Goal: Task Accomplishment & Management: Use online tool/utility

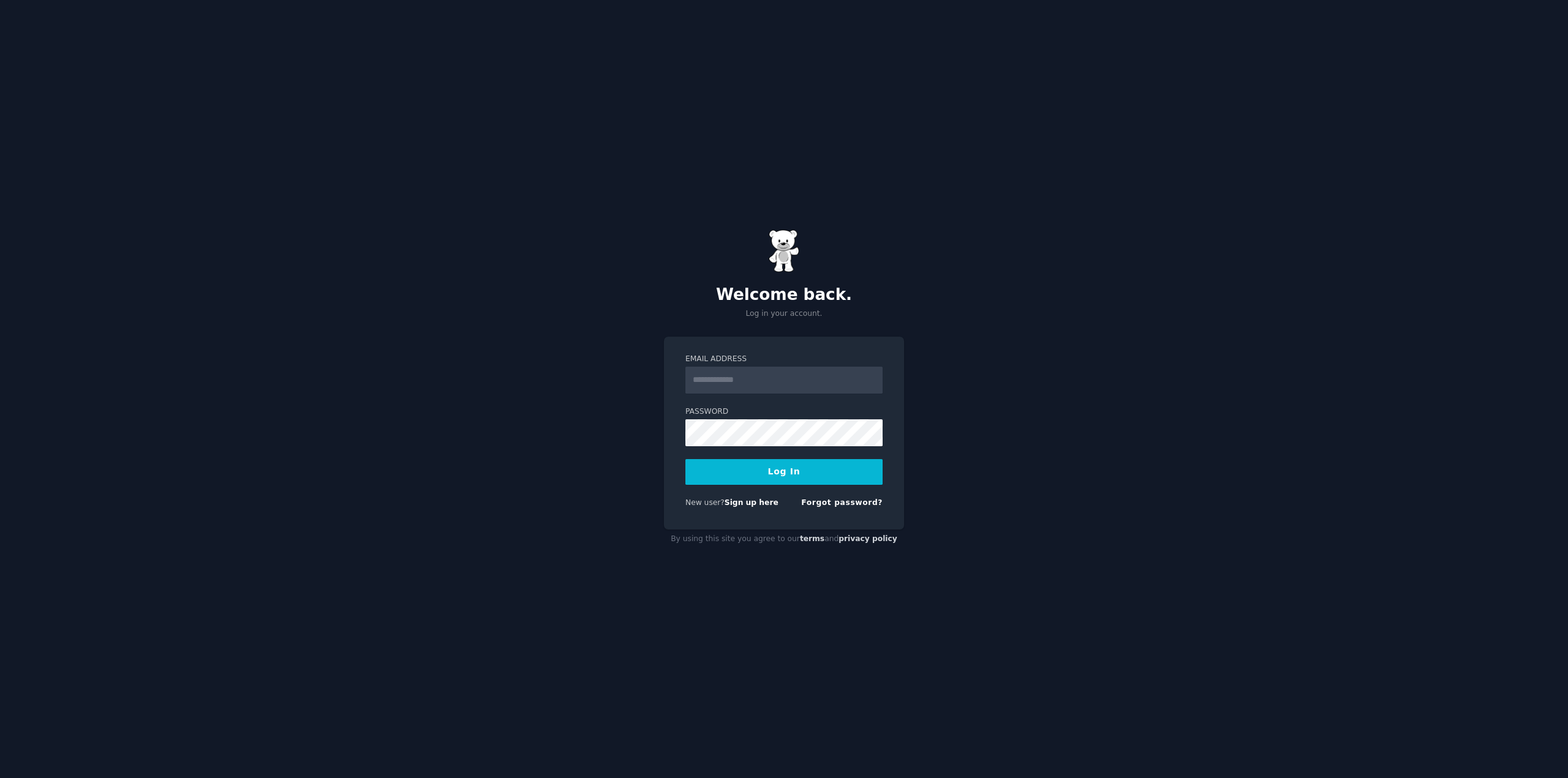
click at [776, 389] on input "Email Address" at bounding box center [784, 381] width 197 height 27
type input "**********"
click at [801, 477] on button "Log In" at bounding box center [784, 471] width 197 height 25
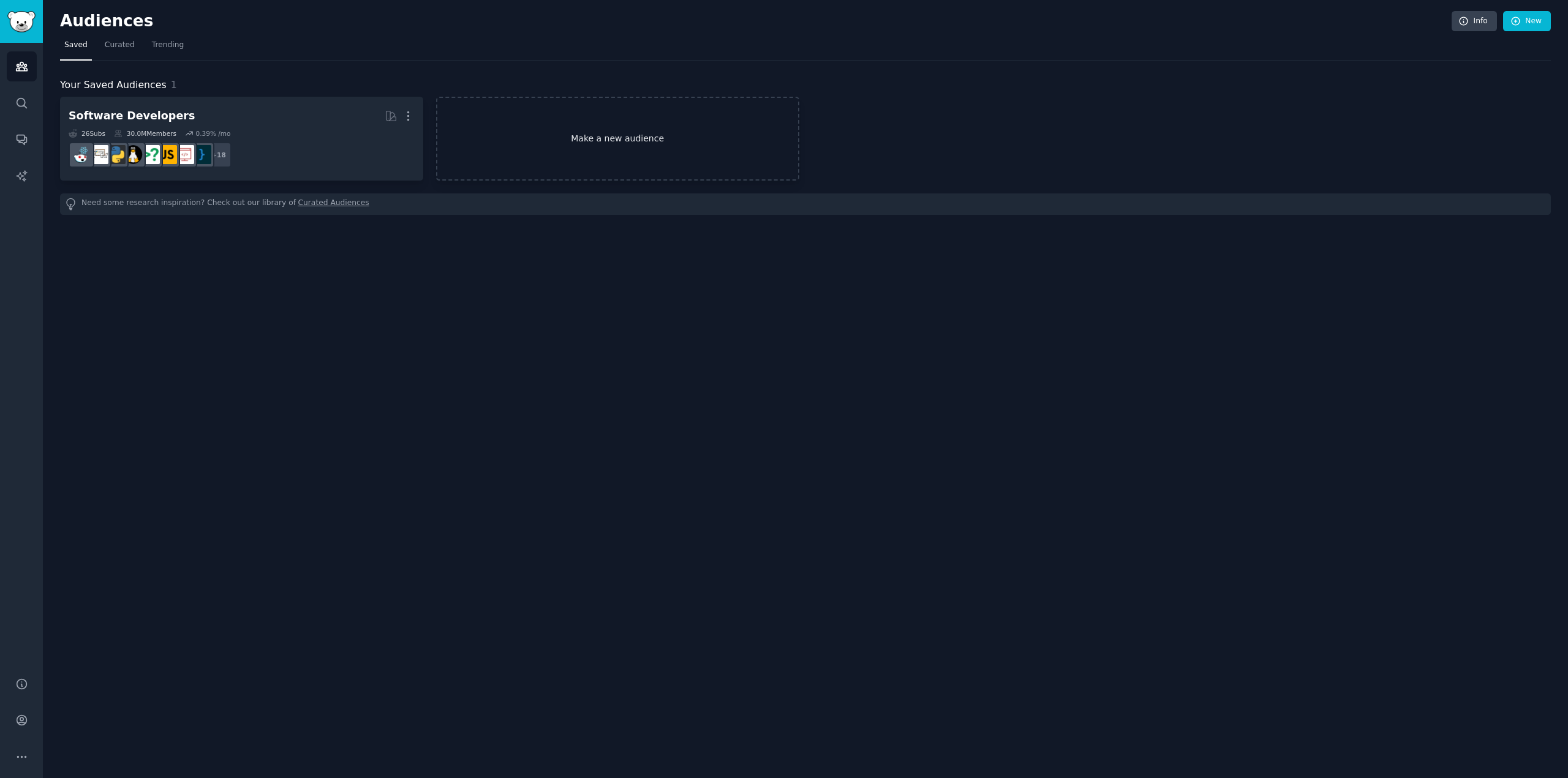
click at [560, 129] on link "Make a new audience" at bounding box center [618, 139] width 363 height 84
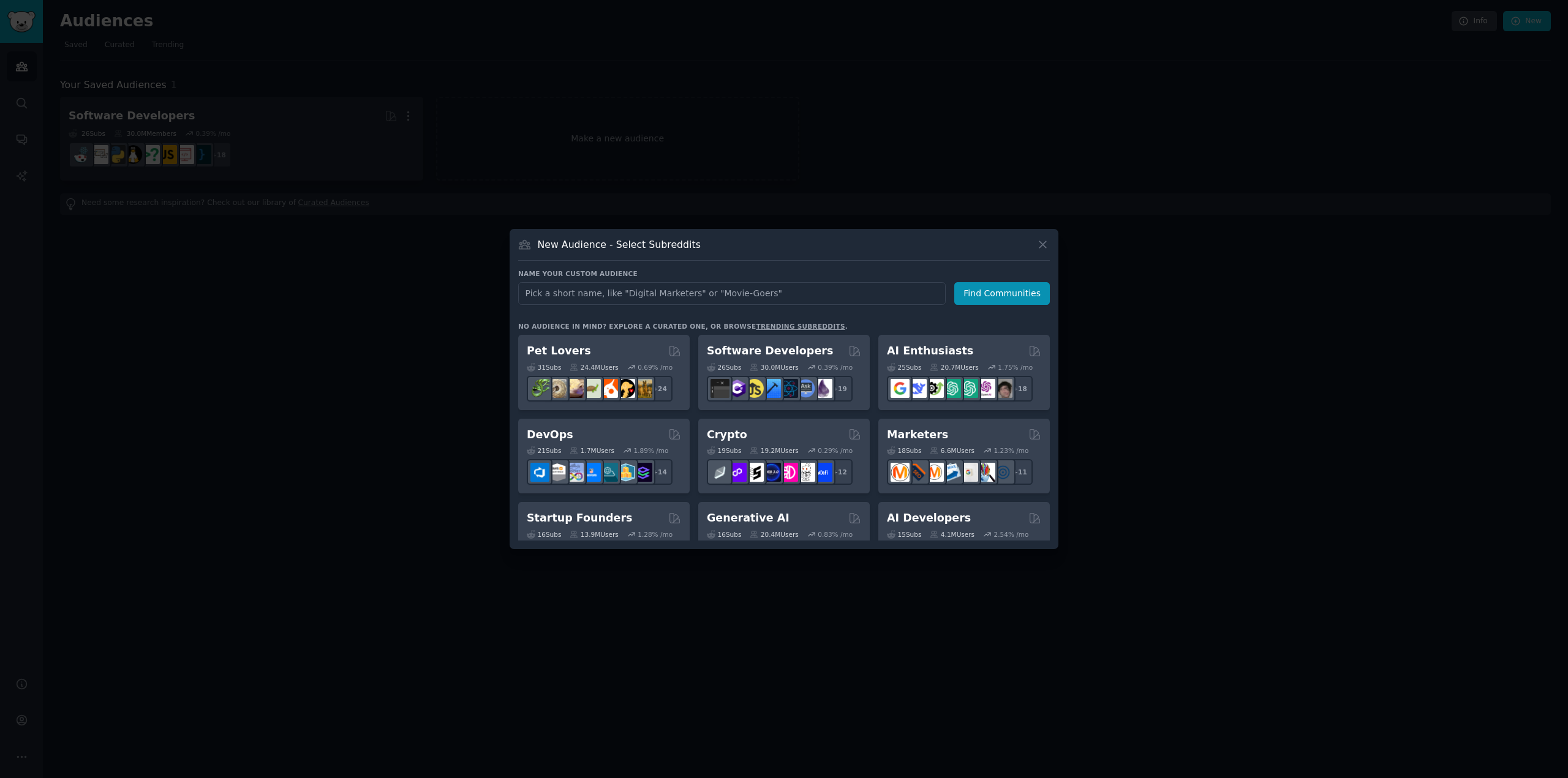
click at [626, 292] on input "text" at bounding box center [732, 293] width 428 height 22
type input "home cooks"
click at [995, 293] on button "Find Communities" at bounding box center [1002, 293] width 96 height 22
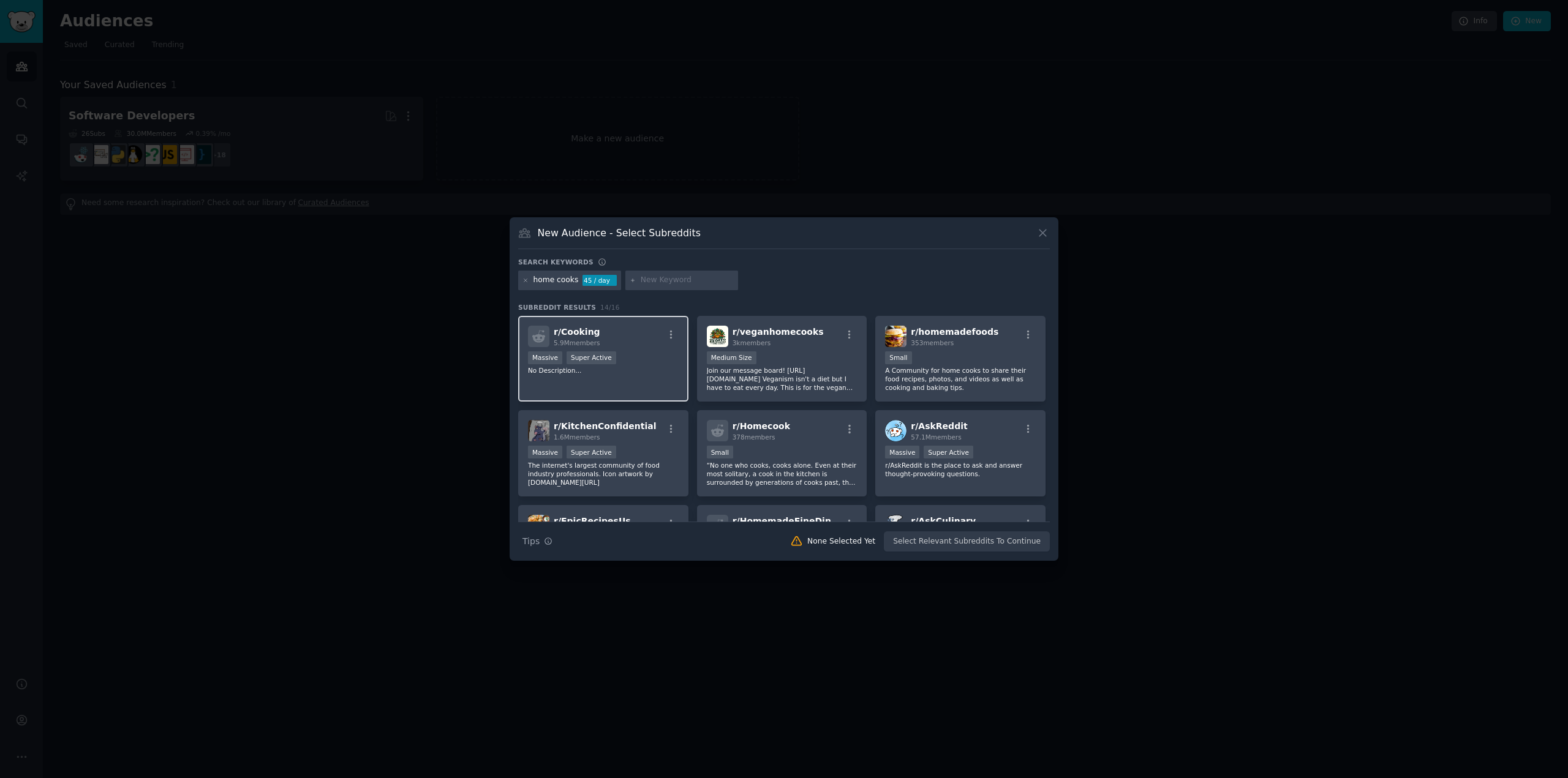
click at [586, 329] on span "r/ Cooking" at bounding box center [577, 332] width 47 height 10
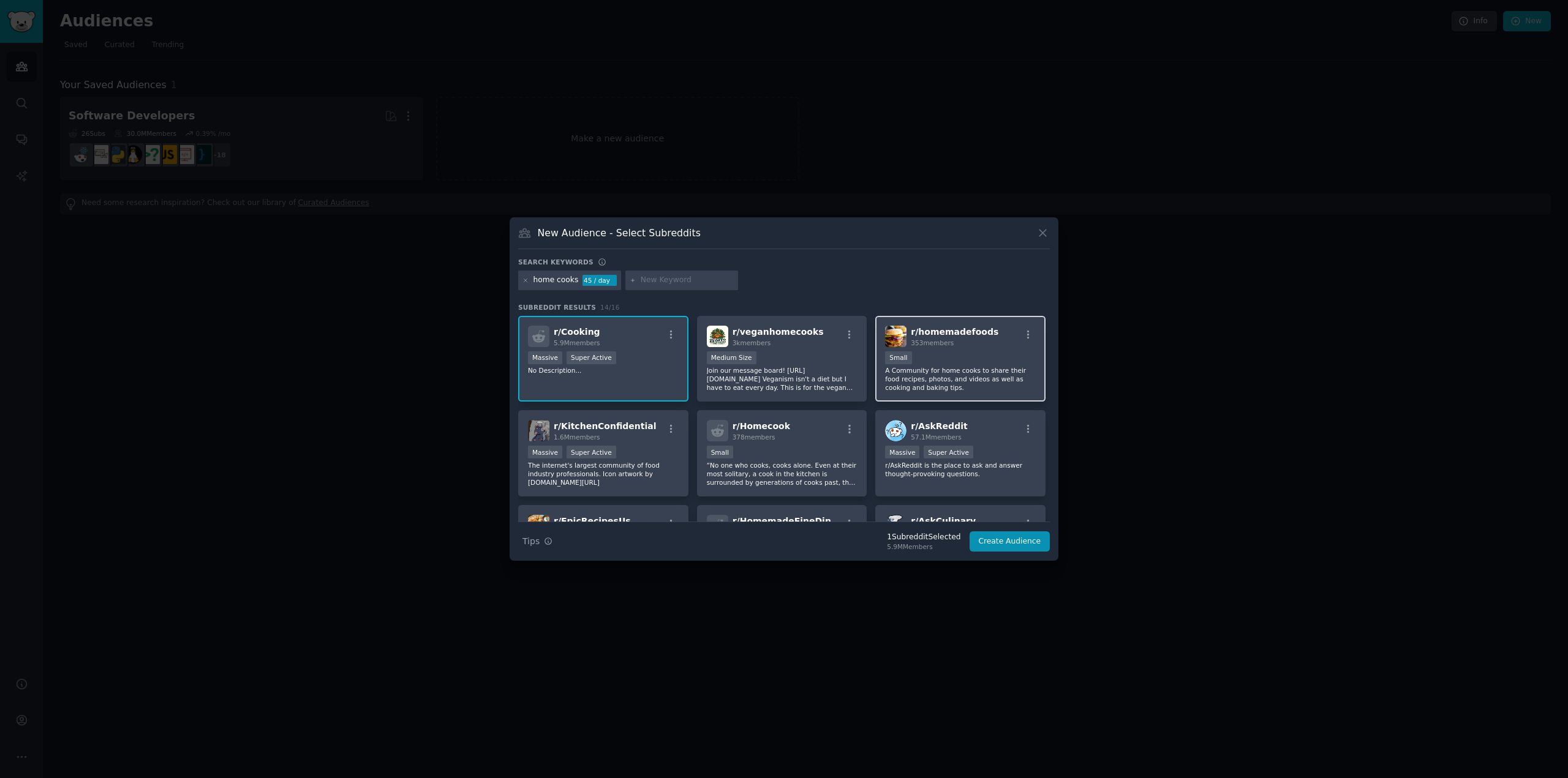
click at [962, 334] on span "r/ homemadefoods" at bounding box center [955, 332] width 88 height 10
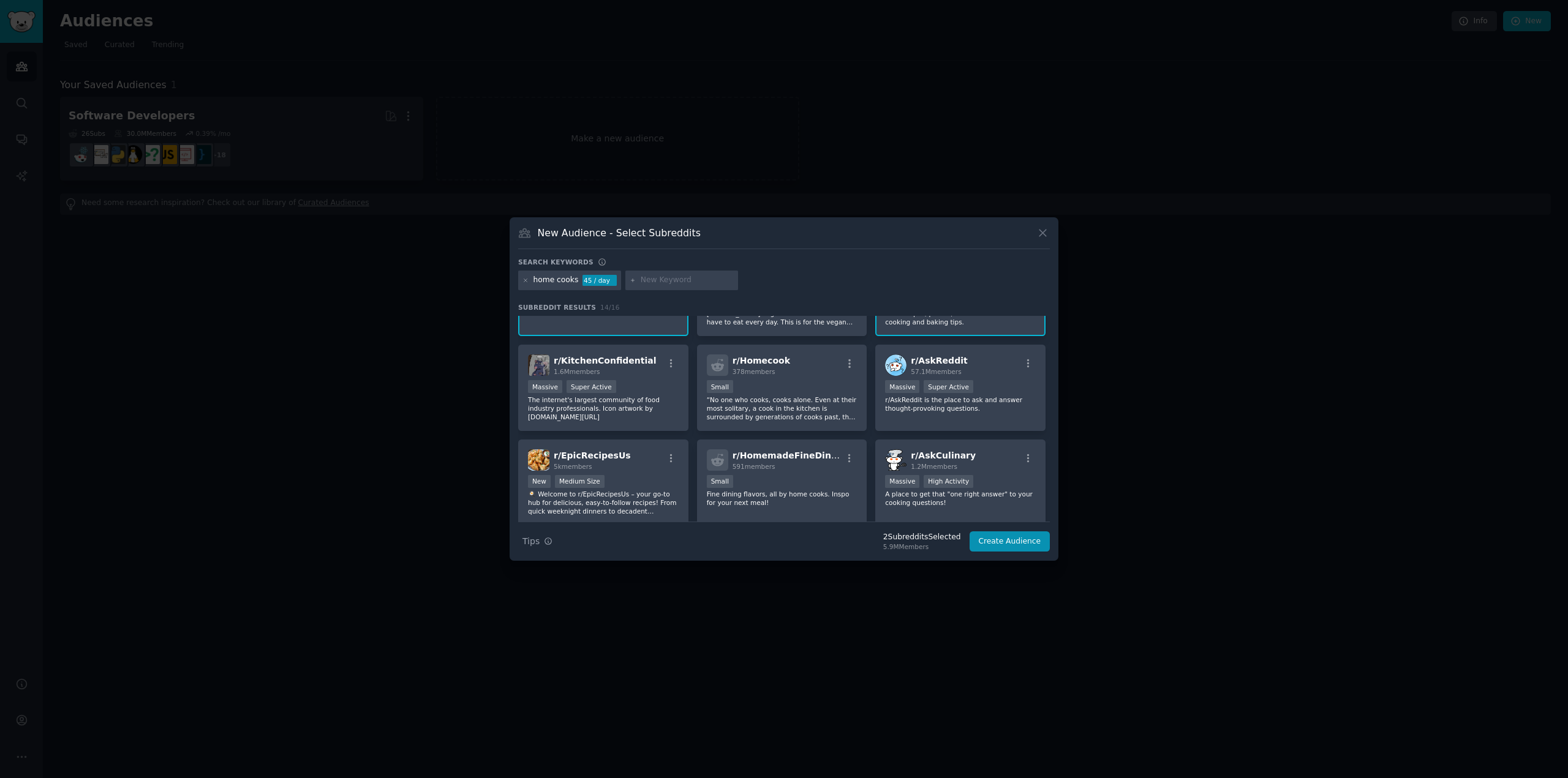
scroll to position [122, 0]
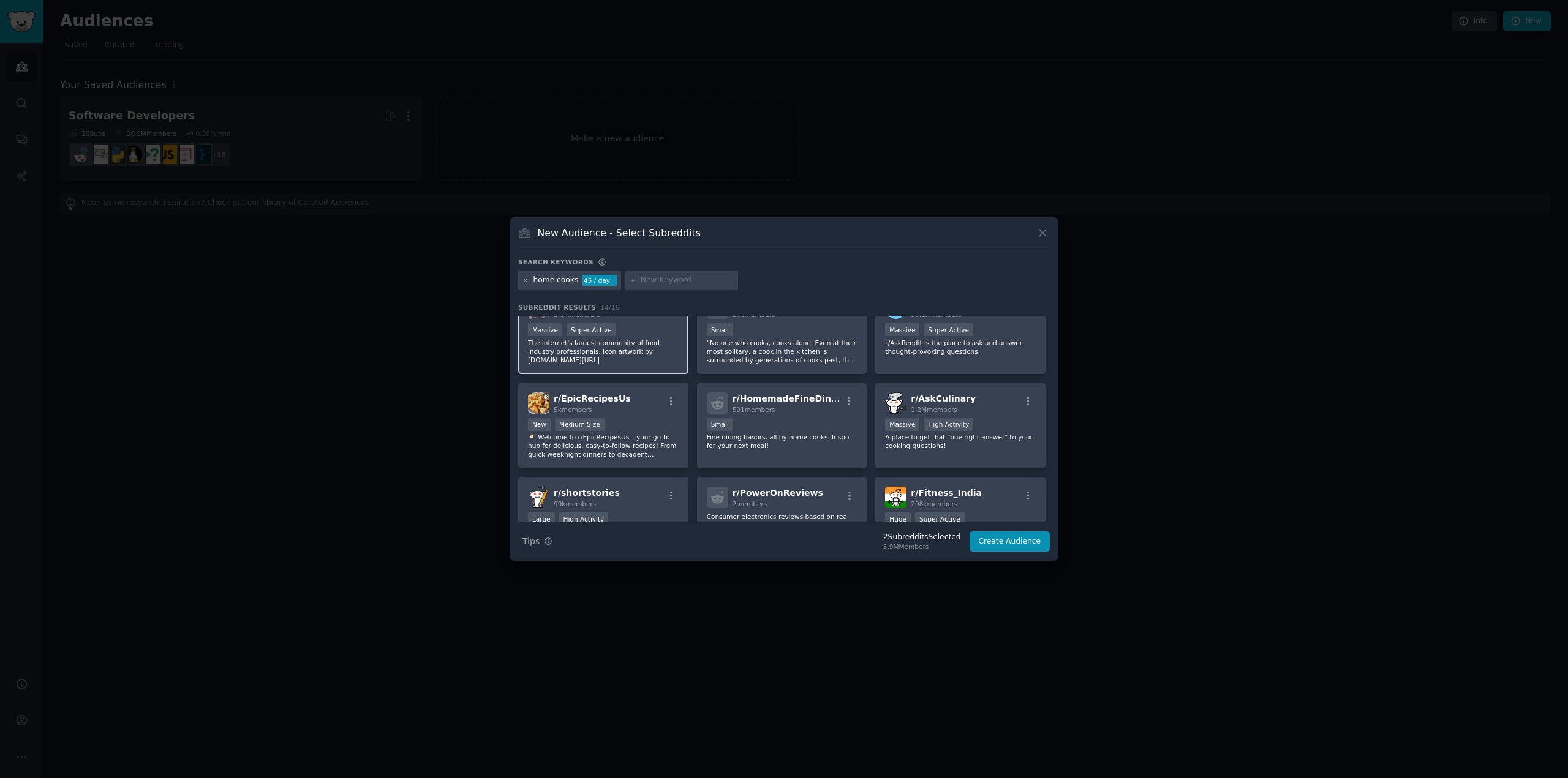
click at [654, 357] on p "The internet's largest community of food industry professionals. Icon artwork b…" at bounding box center [603, 351] width 150 height 25
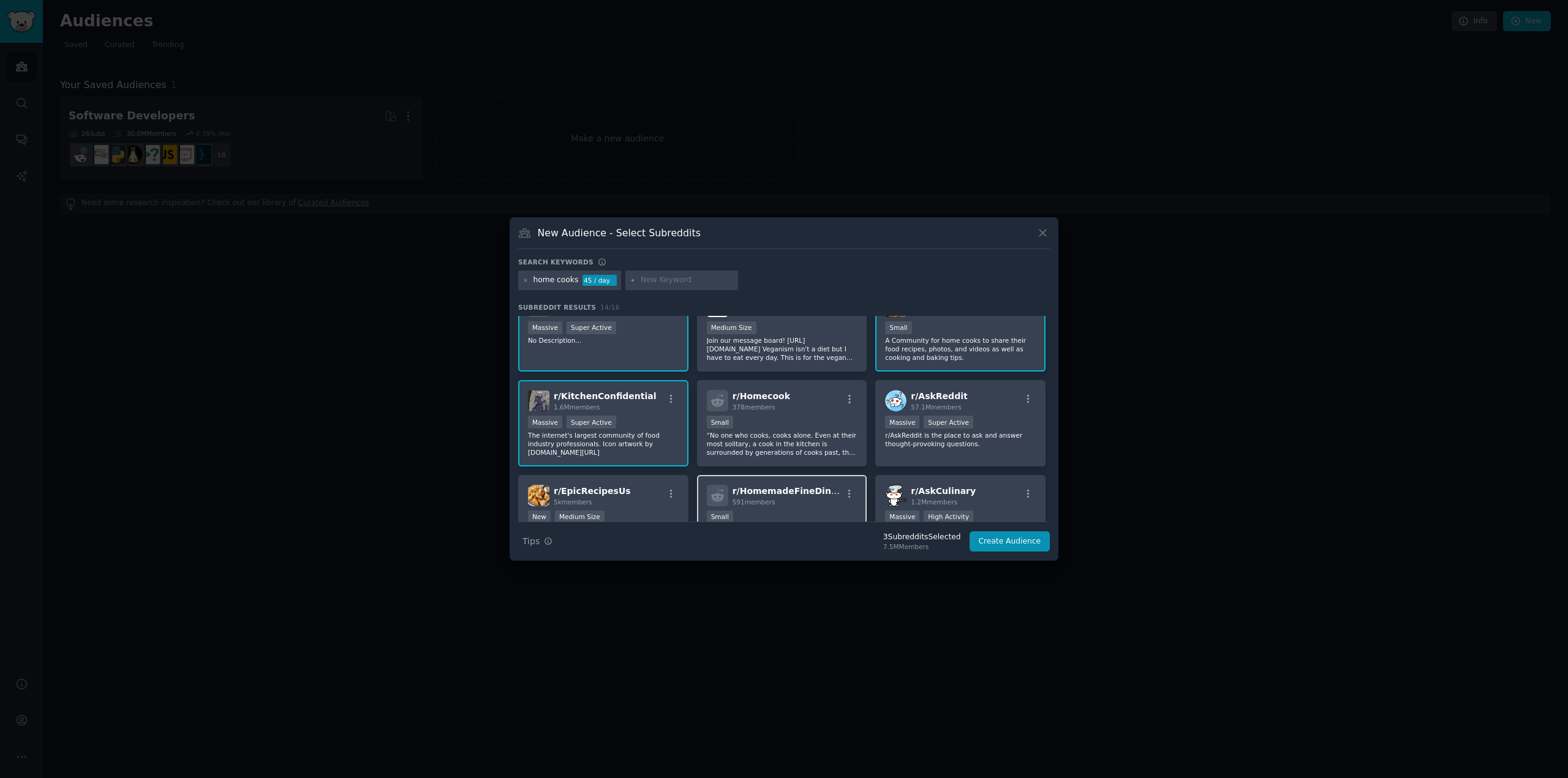
scroll to position [0, 0]
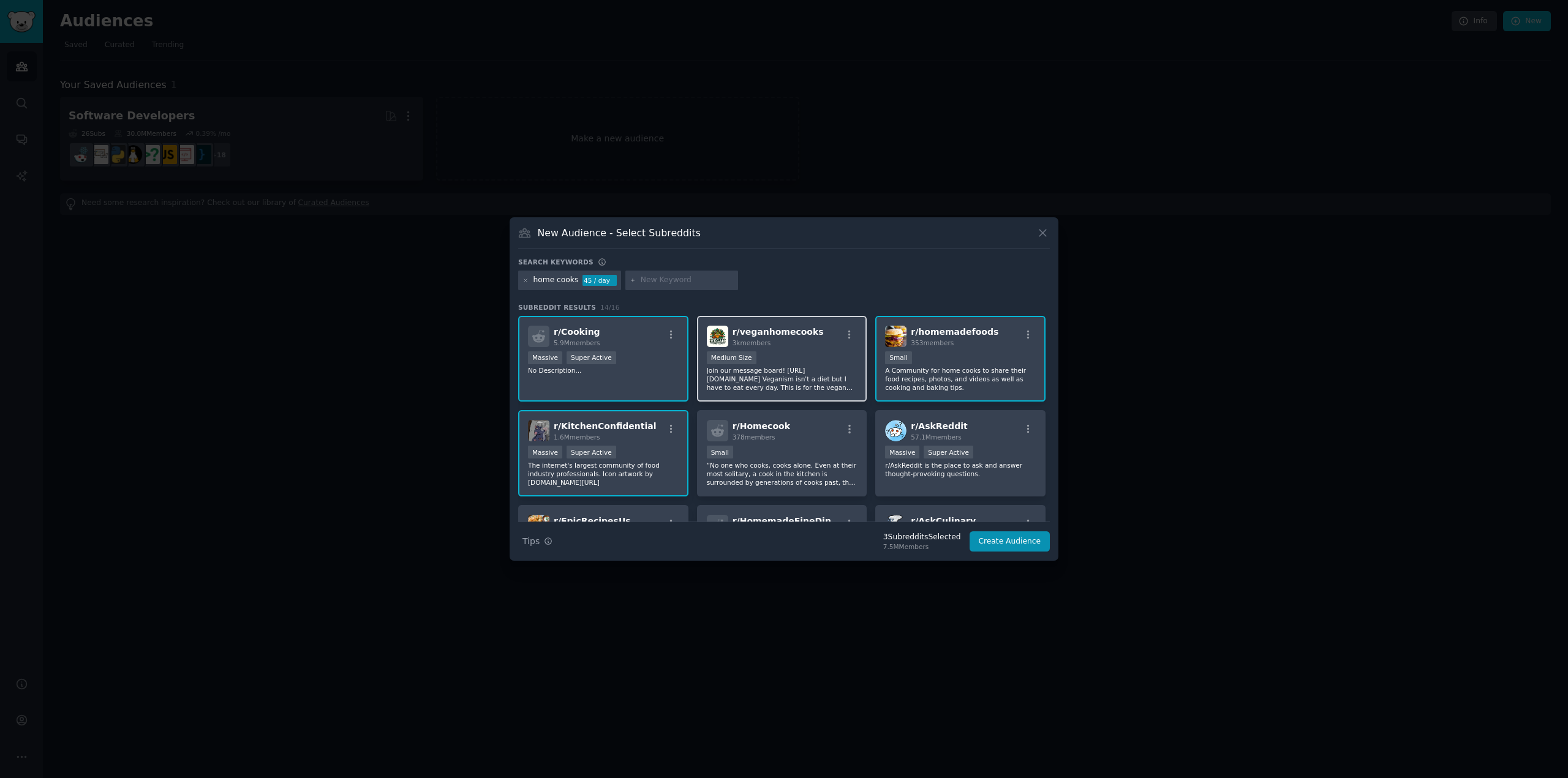
click at [804, 360] on div "Medium Size" at bounding box center [782, 359] width 150 height 16
click at [804, 427] on div "r/ Homecook 378 members" at bounding box center [782, 430] width 150 height 21
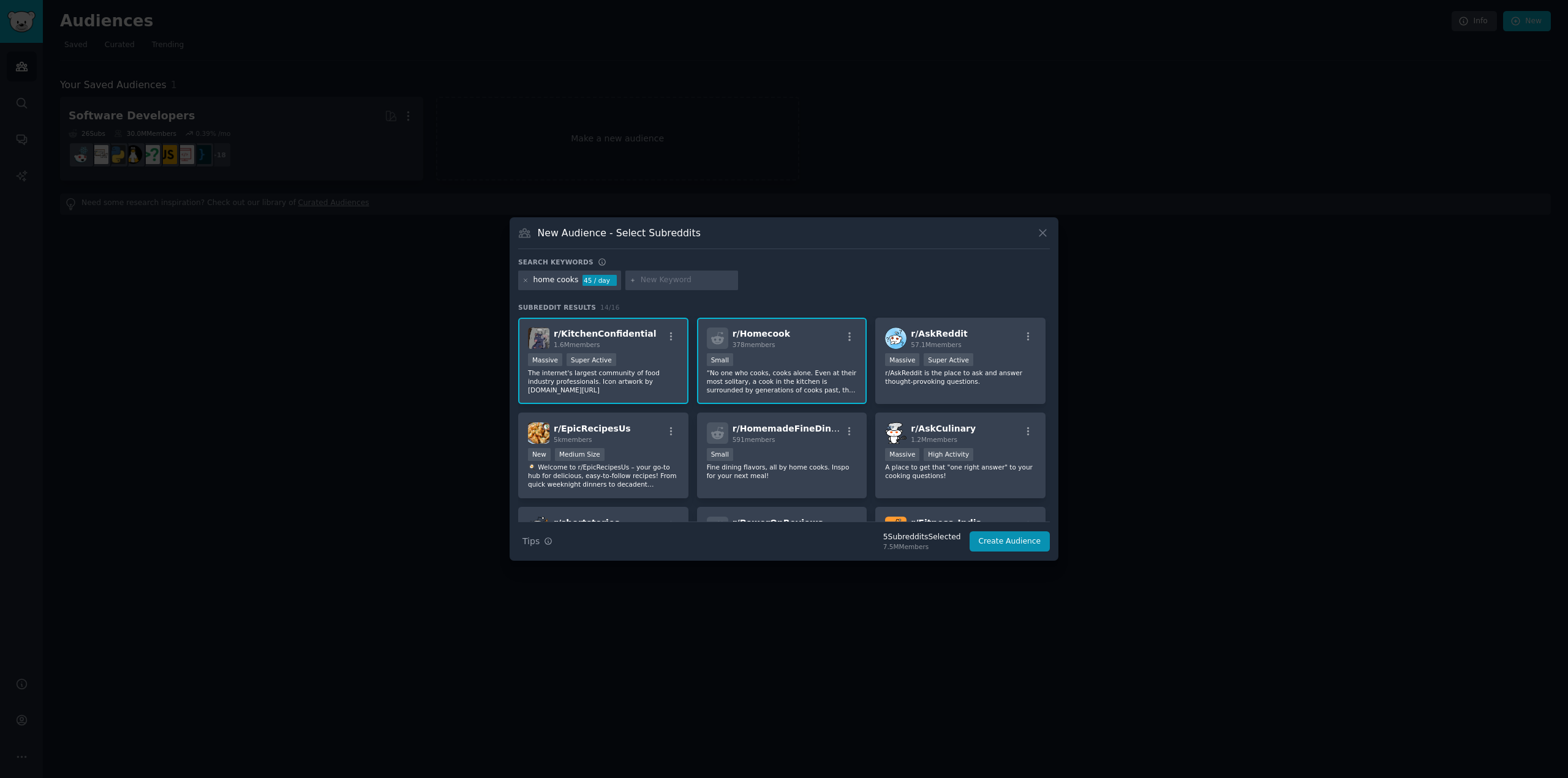
scroll to position [184, 0]
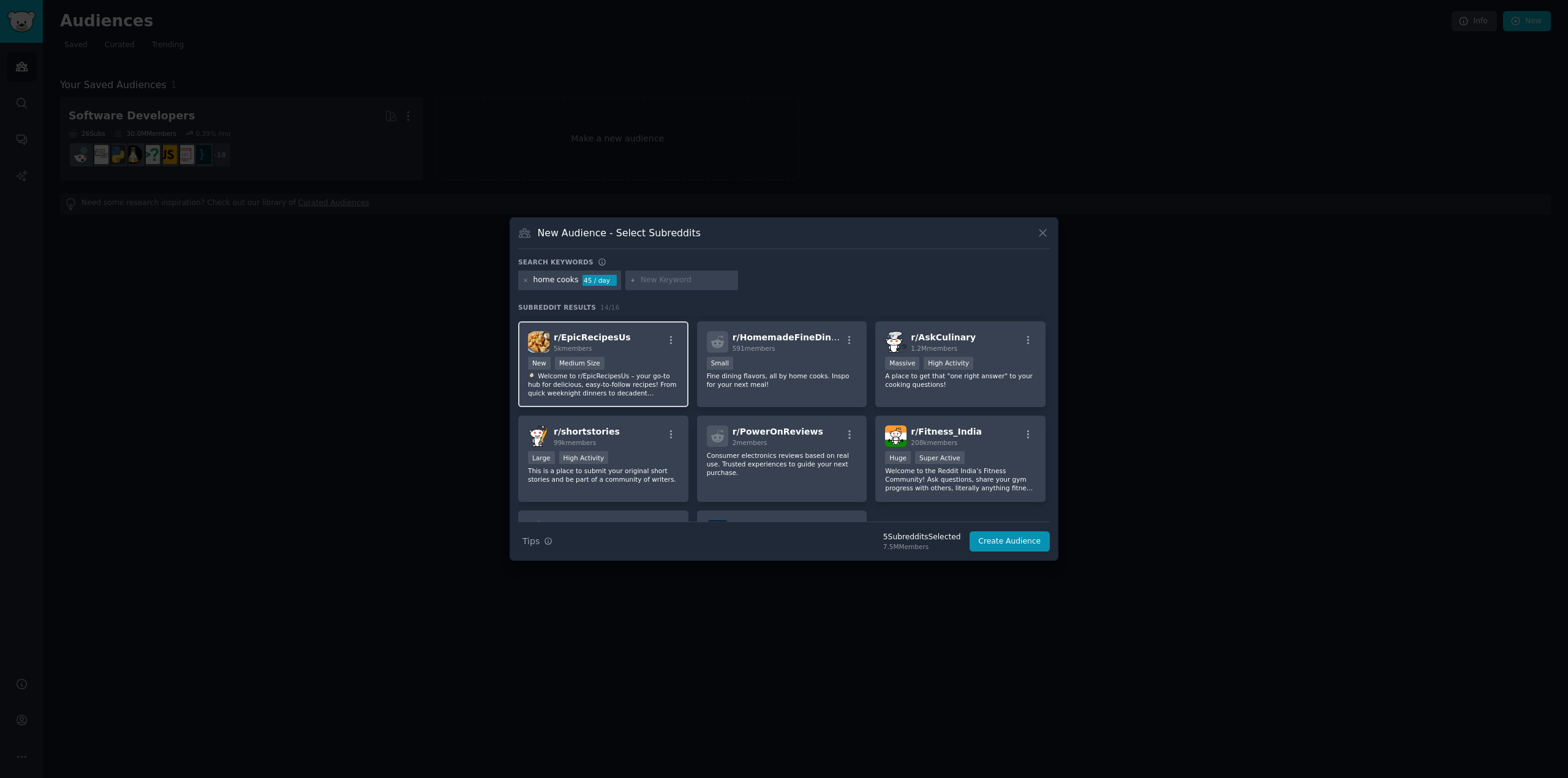
click at [643, 363] on div "New Medium Size" at bounding box center [603, 365] width 150 height 16
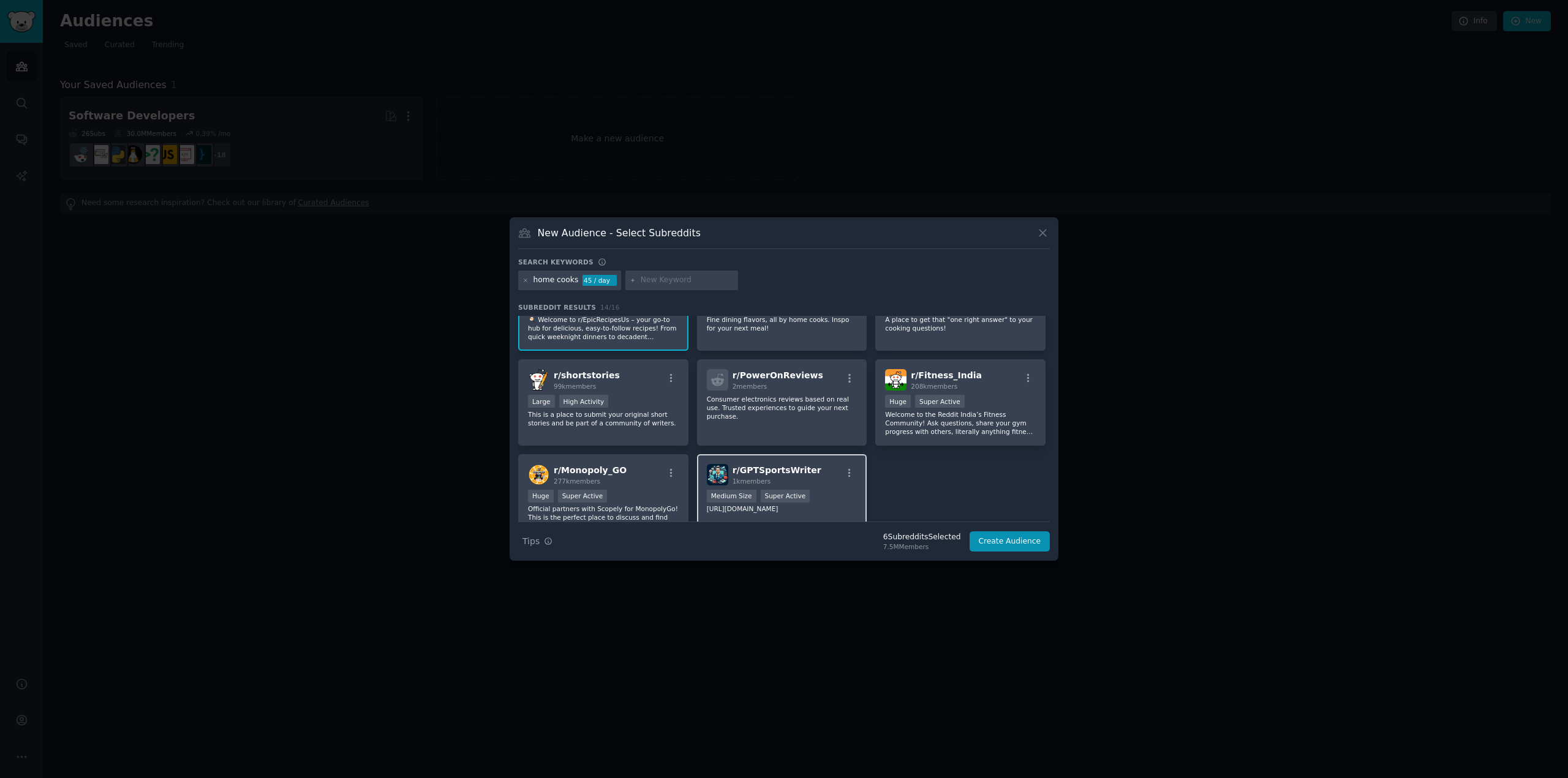
scroll to position [245, 0]
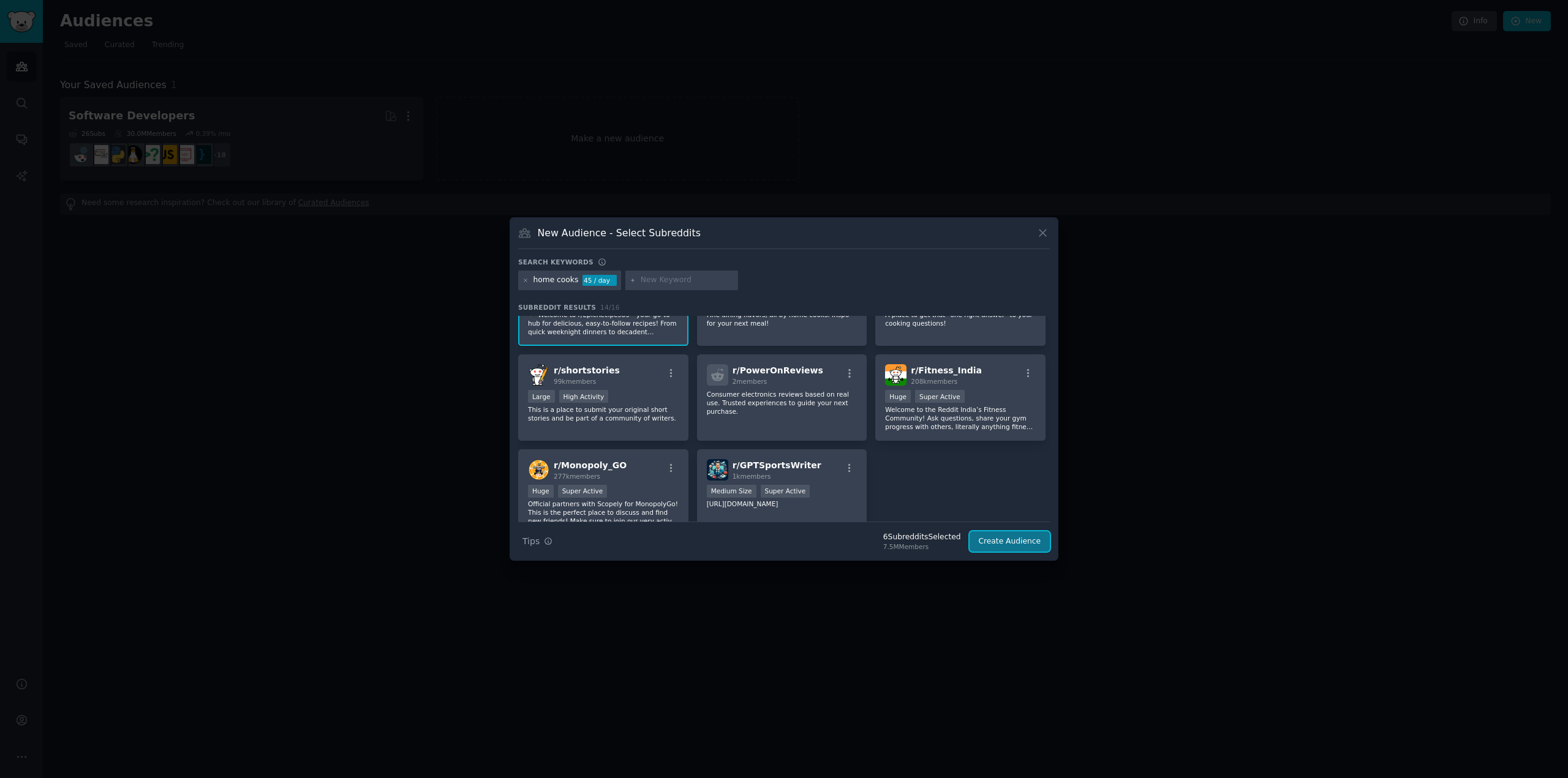
click at [1009, 538] on button "Create Audience" at bounding box center [1010, 541] width 81 height 20
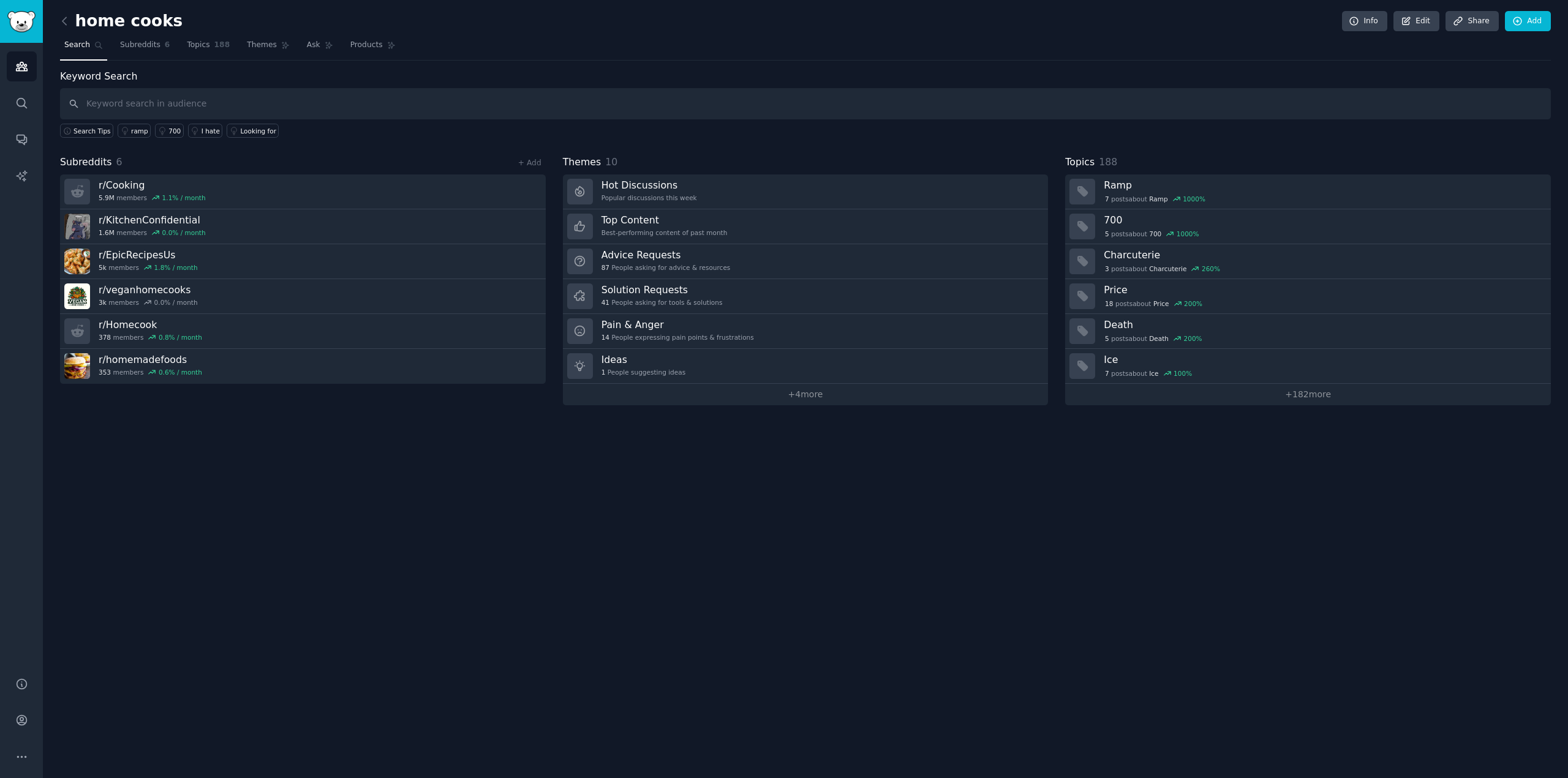
click at [291, 104] on input "text" at bounding box center [805, 103] width 1491 height 31
type input "pain points"
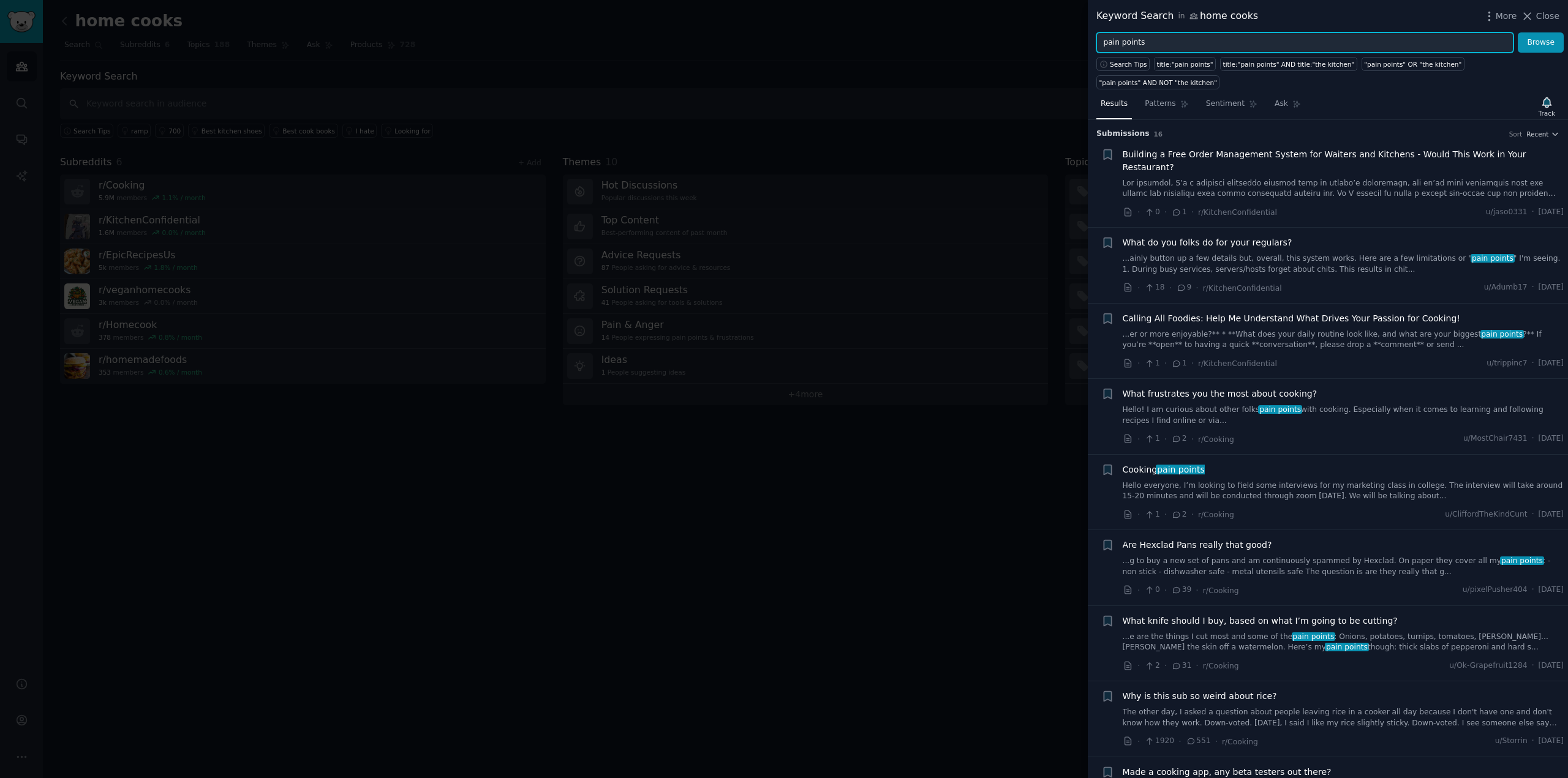
click at [1181, 42] on input "pain points" at bounding box center [1304, 42] width 417 height 20
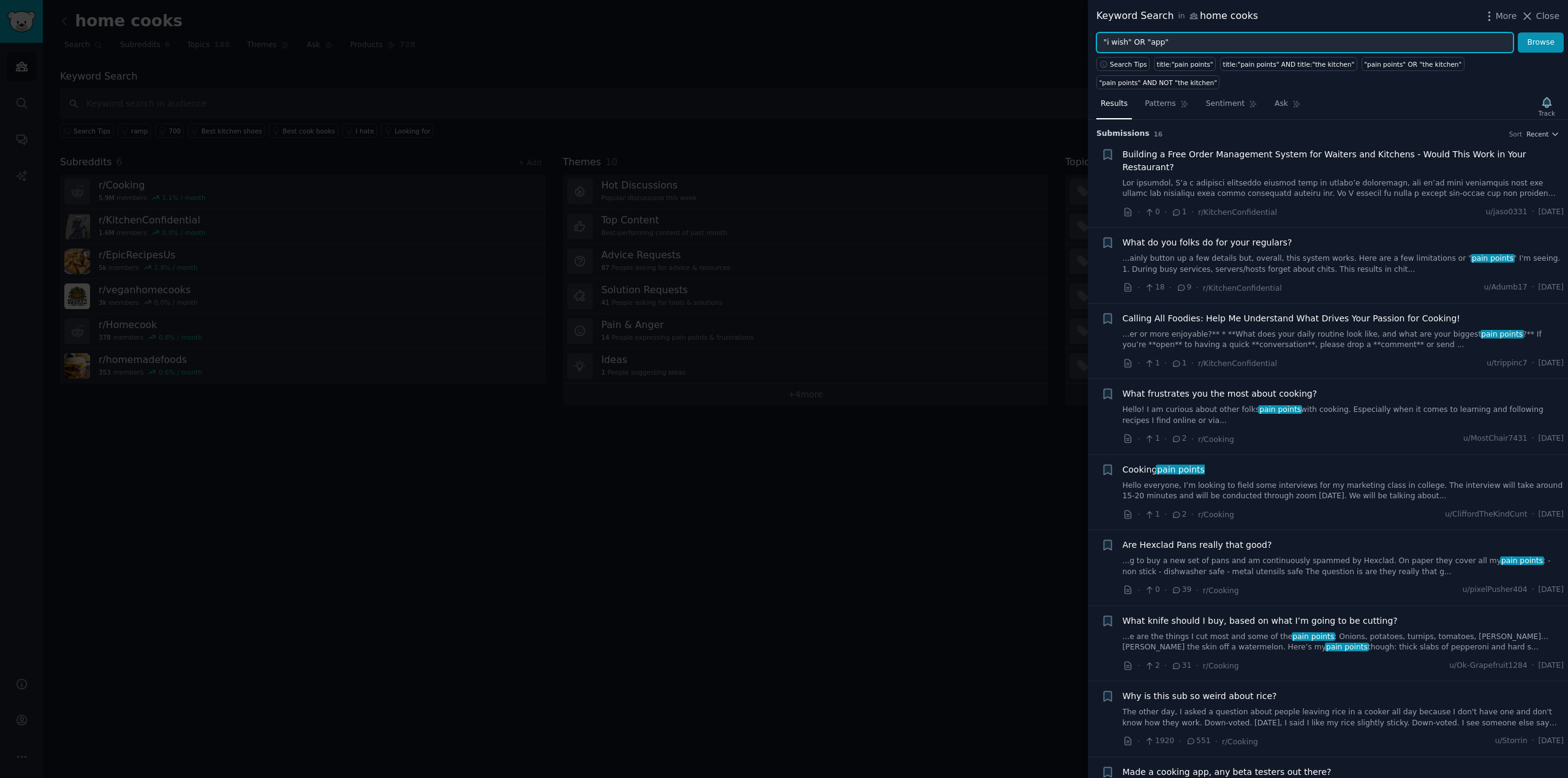
type input ""i wish" OR "app""
click at [1517, 32] on button "Browse" at bounding box center [1540, 42] width 46 height 20
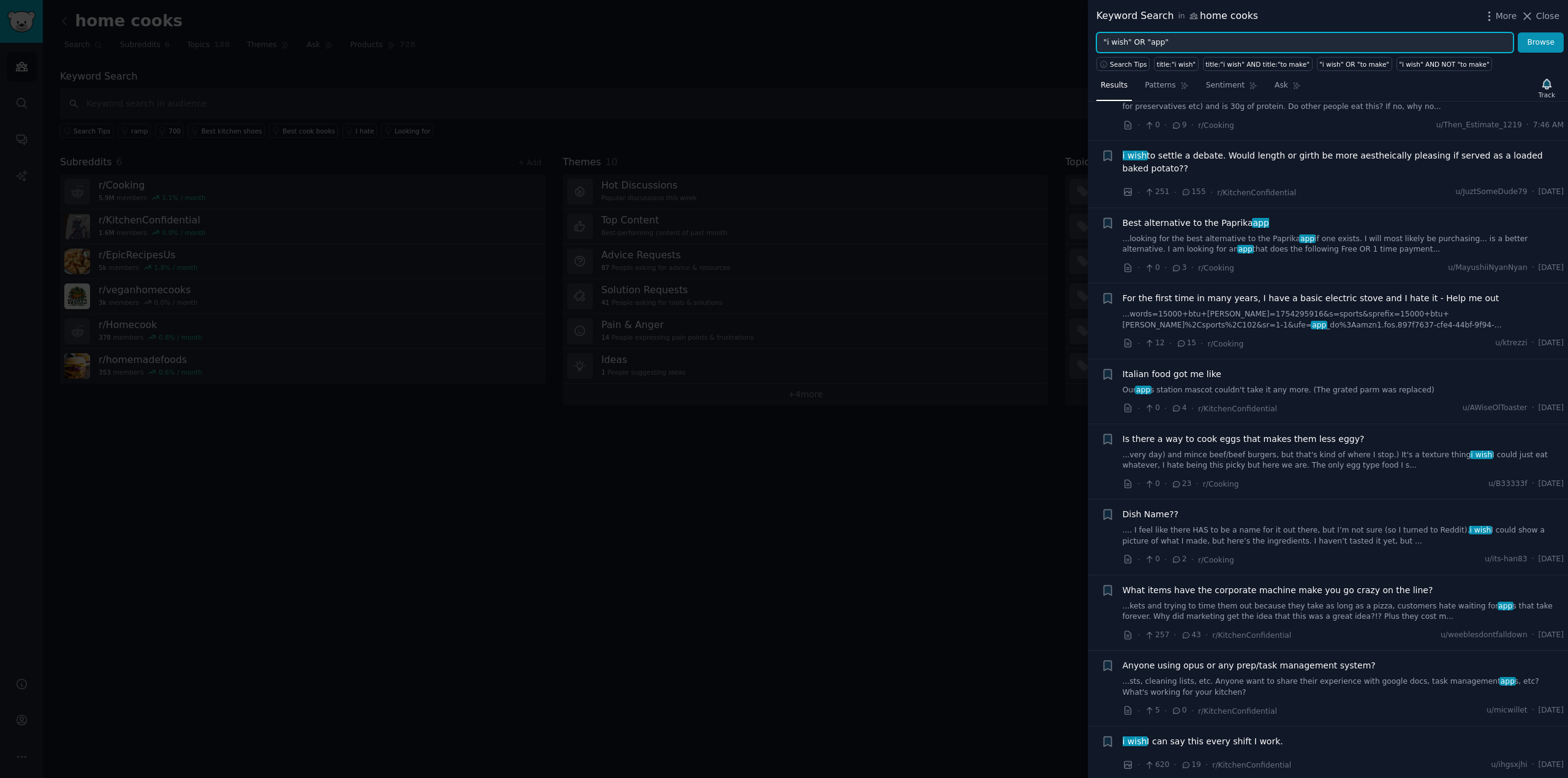
scroll to position [122, 0]
click at [1254, 242] on link "...looking for the best alternative to the Paprika app if one exists. I will mo…" at bounding box center [1343, 243] width 441 height 21
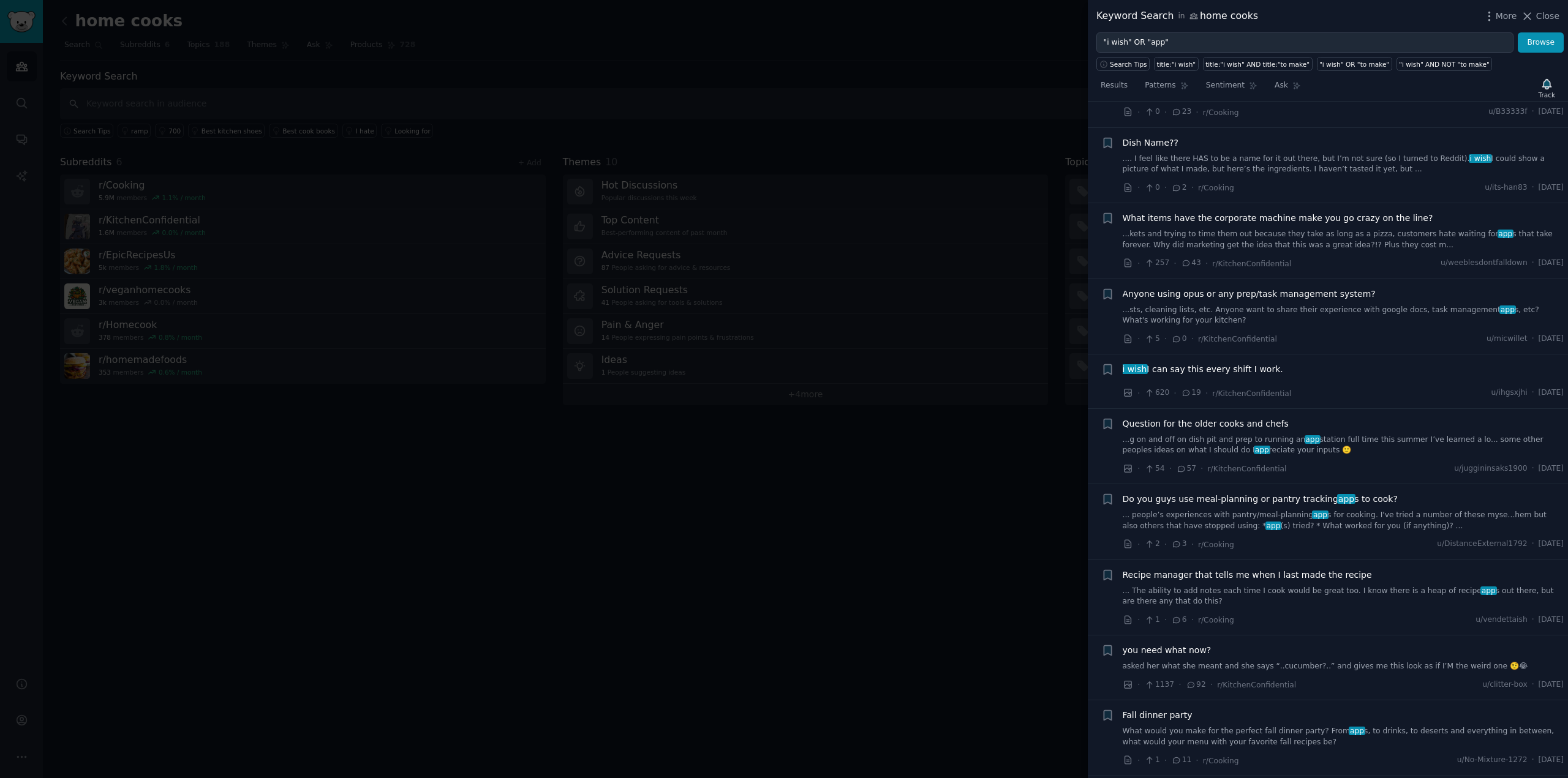
scroll to position [839, 0]
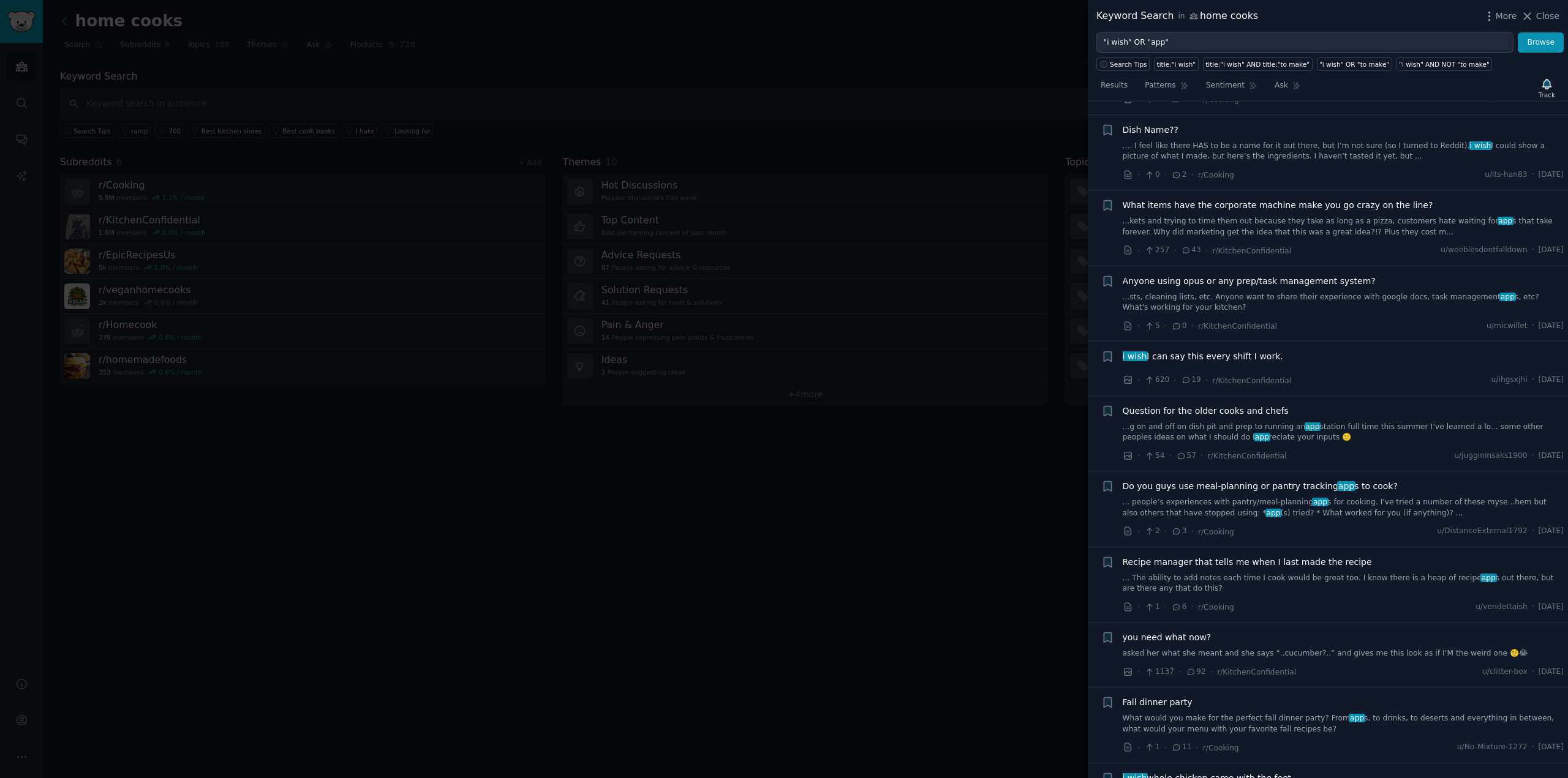
click at [1254, 497] on link "... people’s experiences with pantry/meal-planning app s for cooking. I've trie…" at bounding box center [1343, 508] width 441 height 21
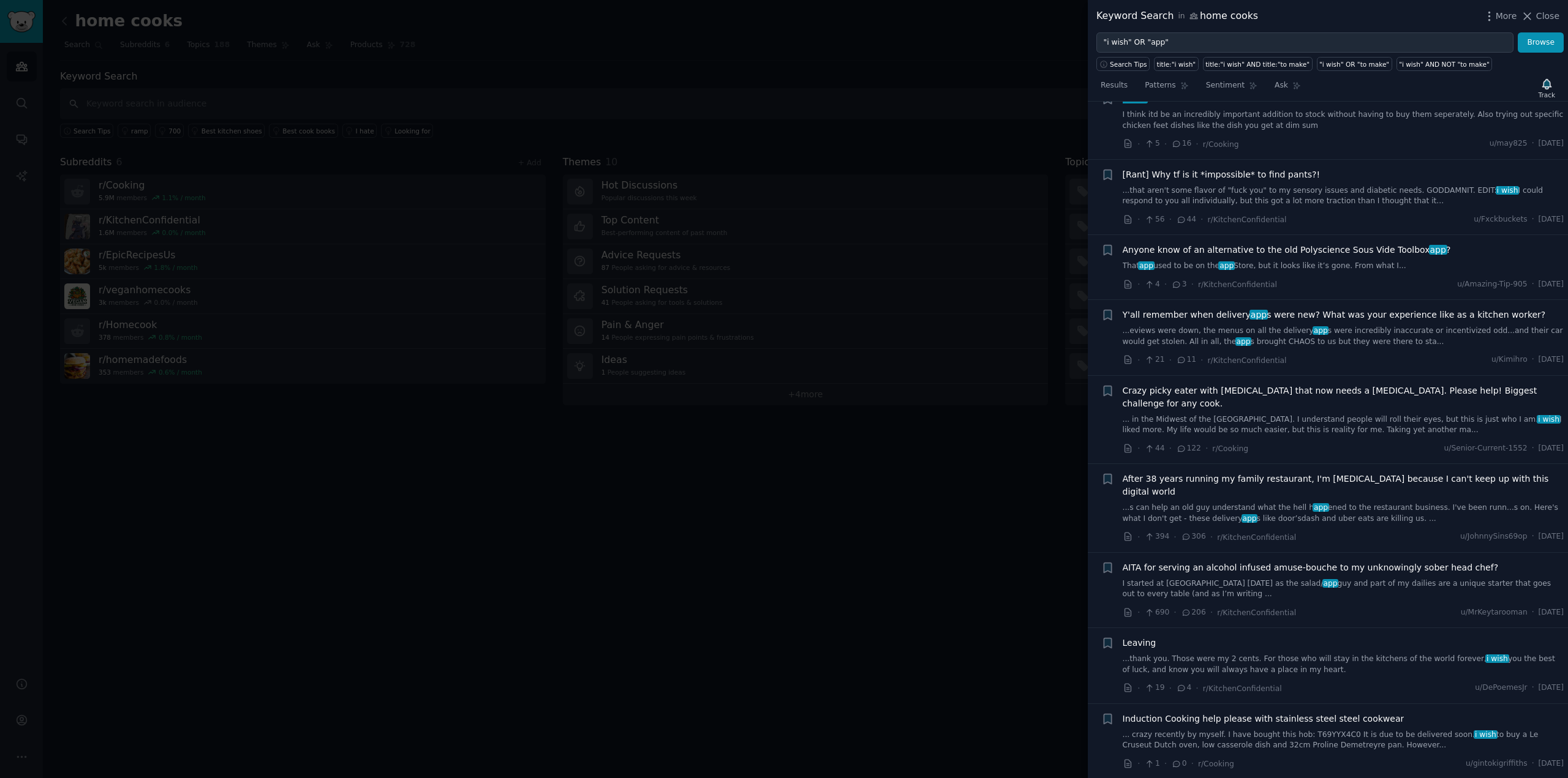
scroll to position [1426, 0]
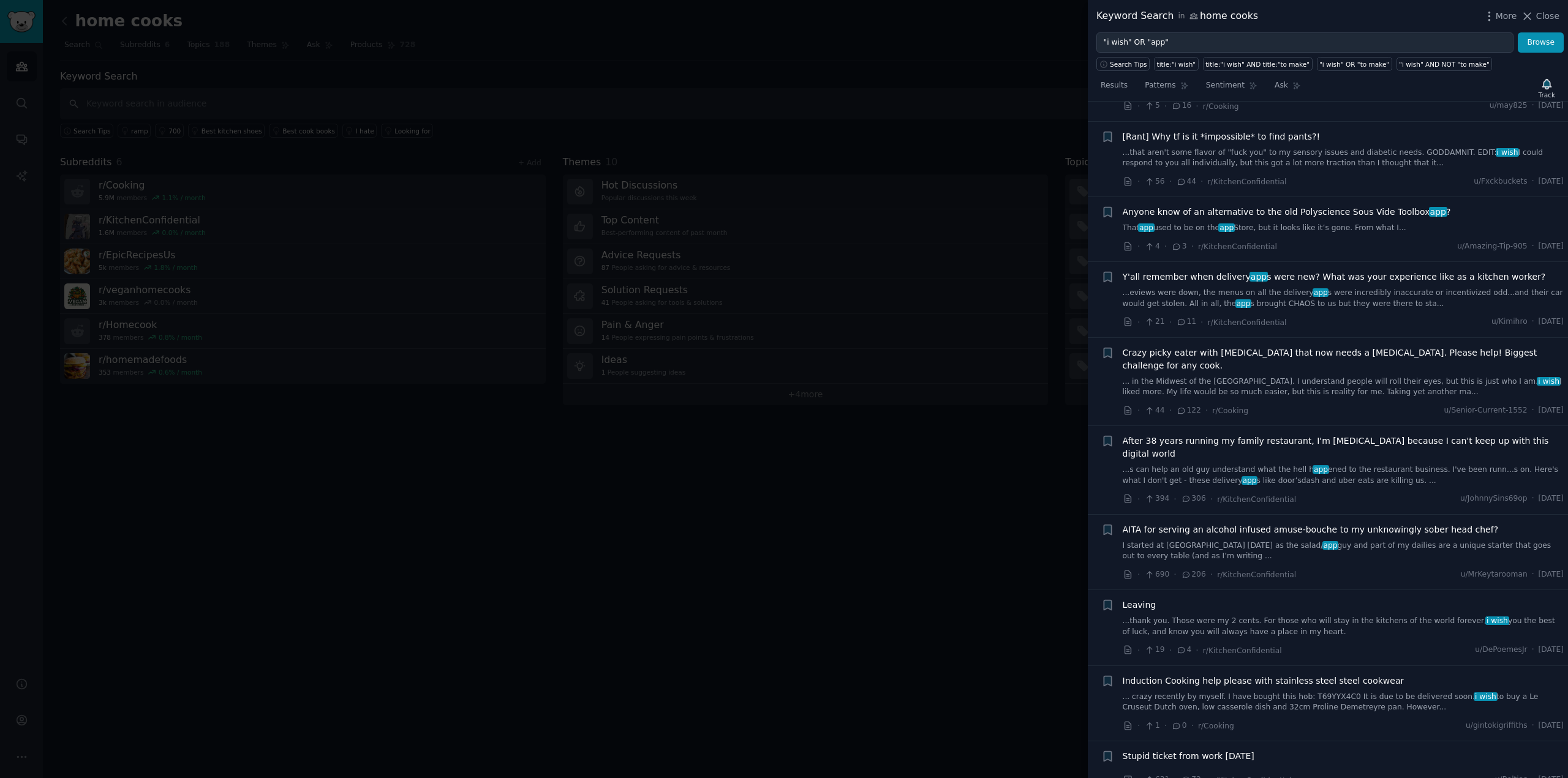
click at [1219, 541] on link "I started at tapas place two months ago as the salad/ app guy and part of my da…" at bounding box center [1343, 552] width 441 height 21
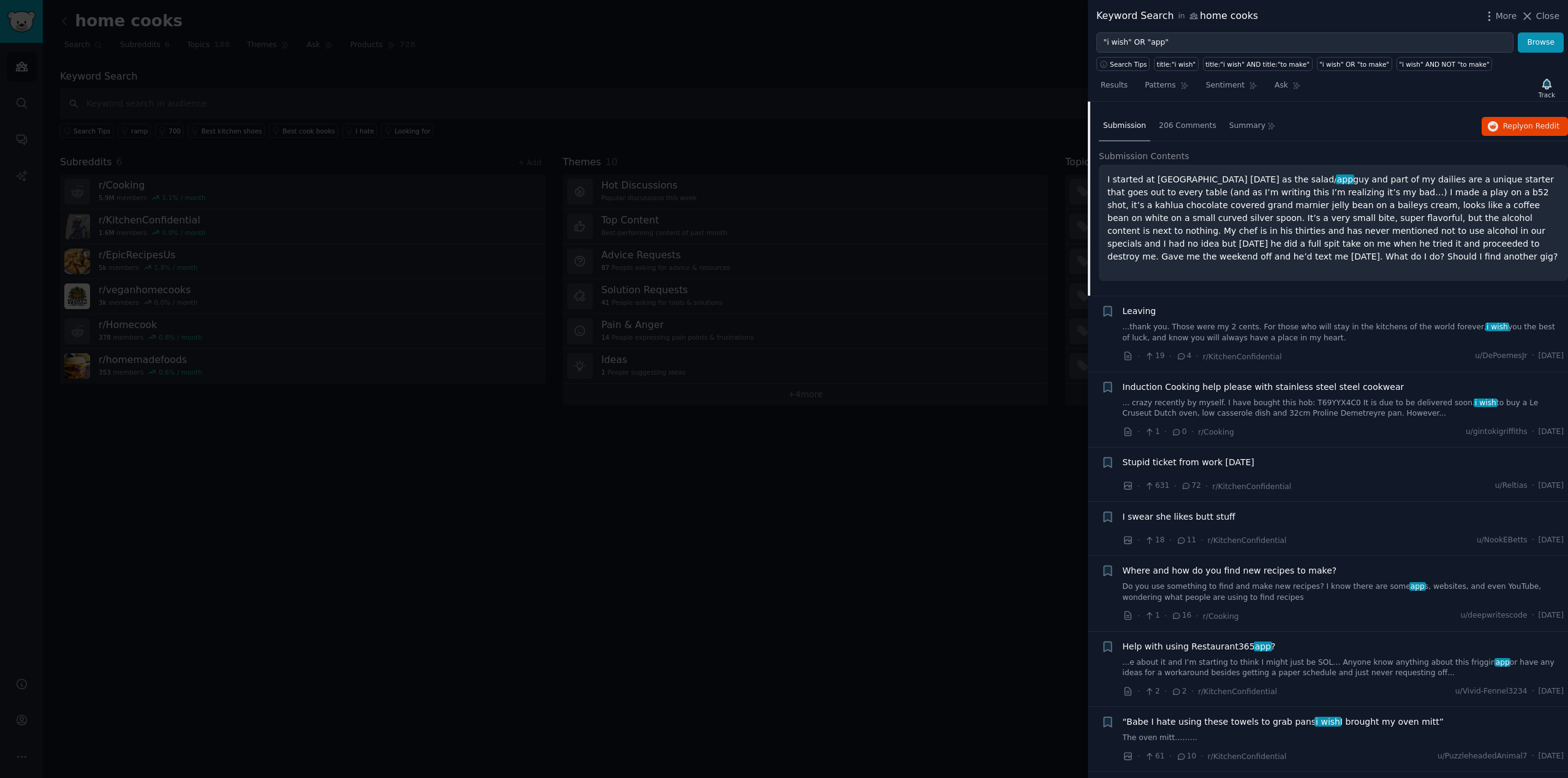
scroll to position [1745, 0]
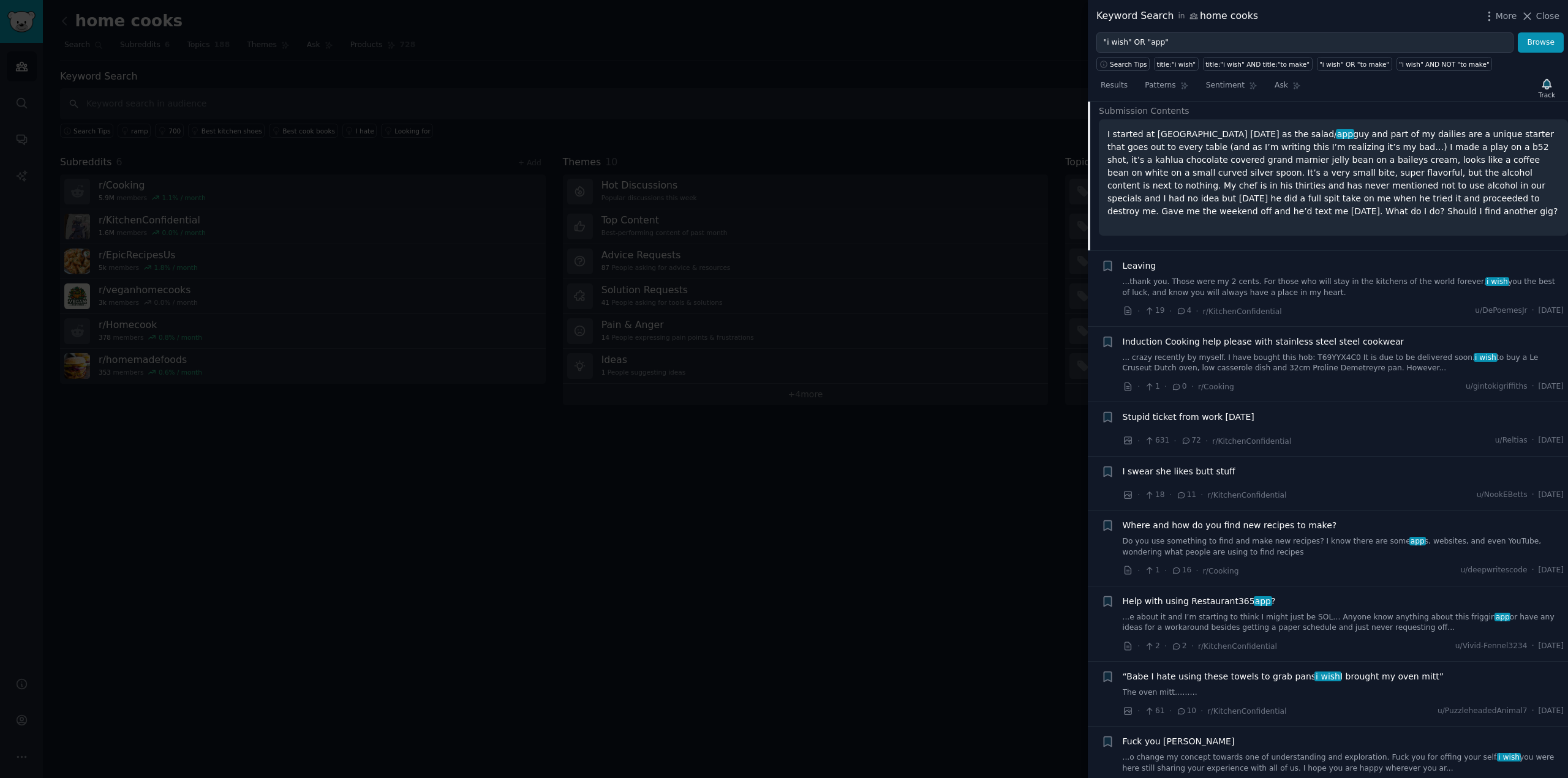
click at [1187, 466] on span "I swear she likes butt stuff" at bounding box center [1178, 471] width 112 height 13
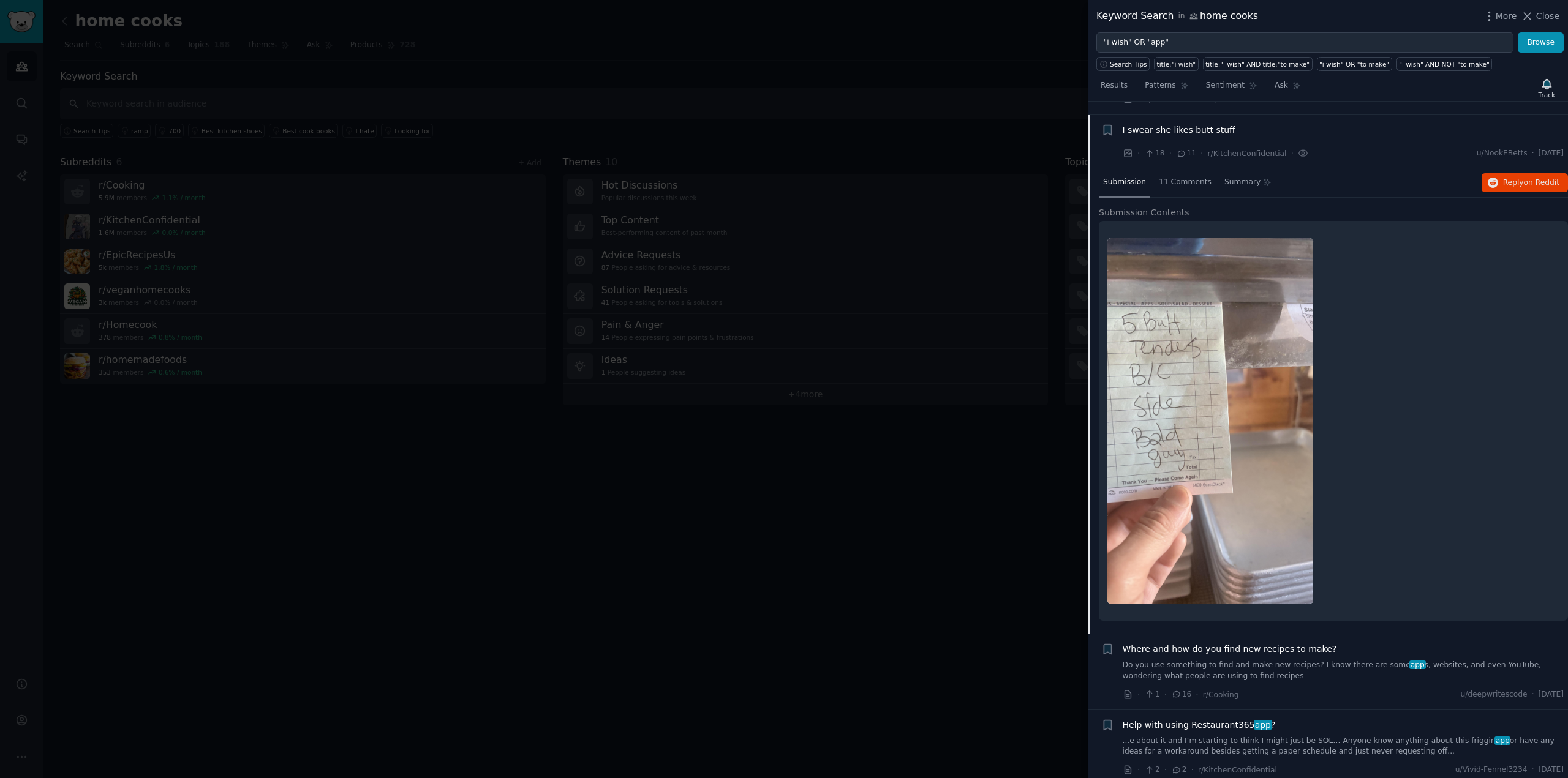
scroll to position [1904, 0]
click at [1194, 123] on span "I swear she likes butt stuff" at bounding box center [1178, 129] width 112 height 13
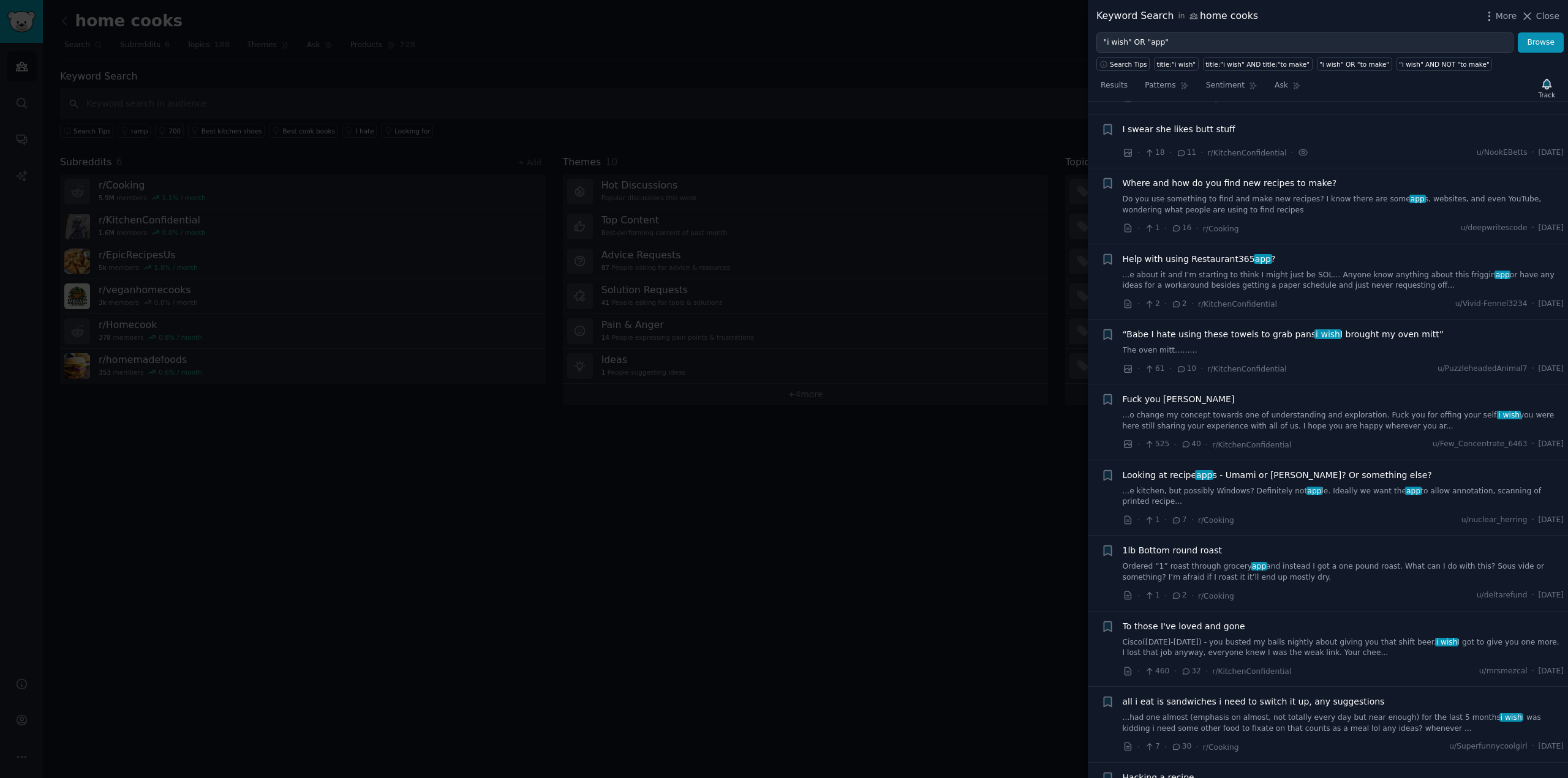
click at [1232, 177] on span "Where and how do you find new recipes to make?" at bounding box center [1230, 183] width 215 height 13
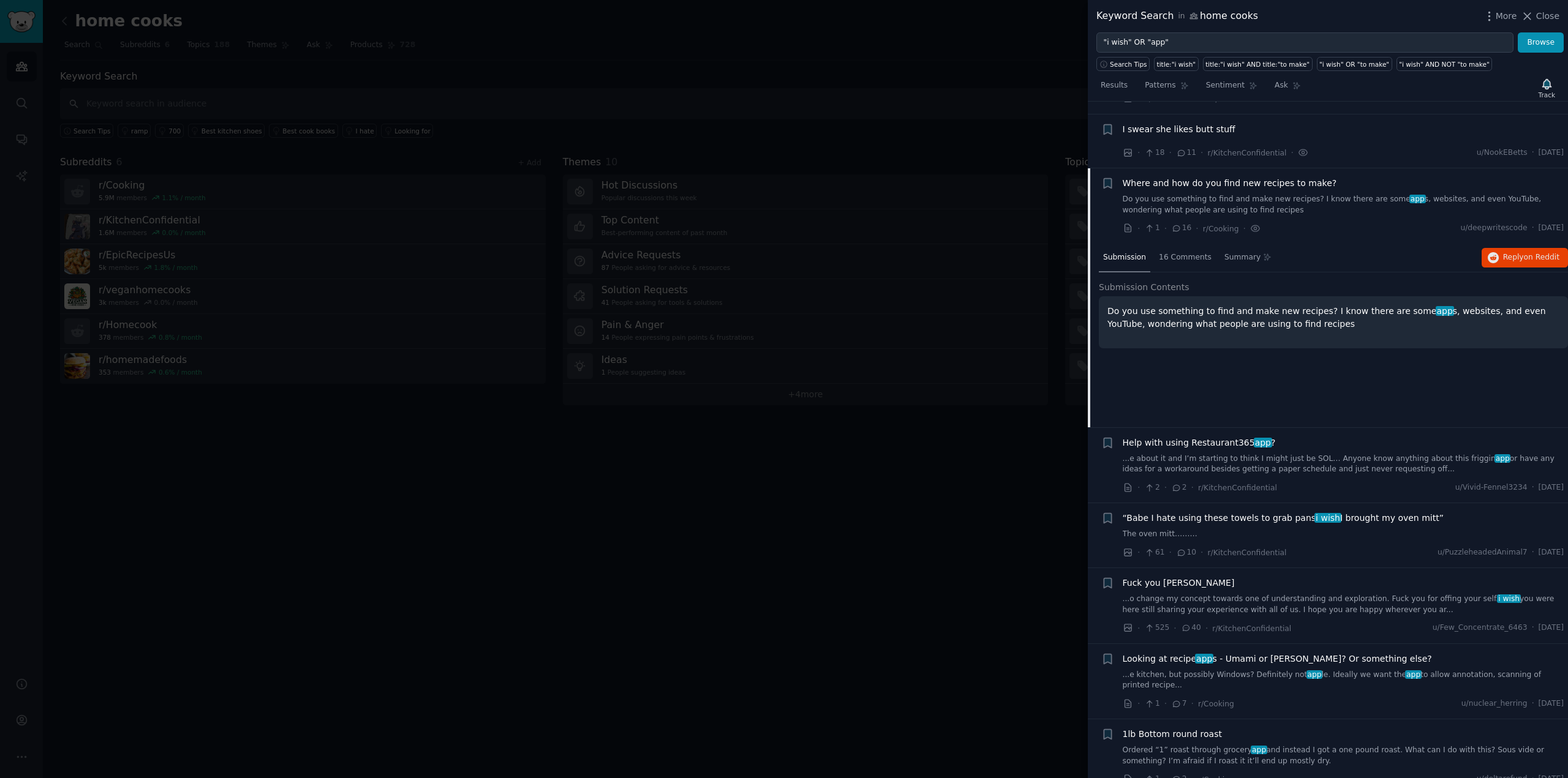
scroll to position [1958, 0]
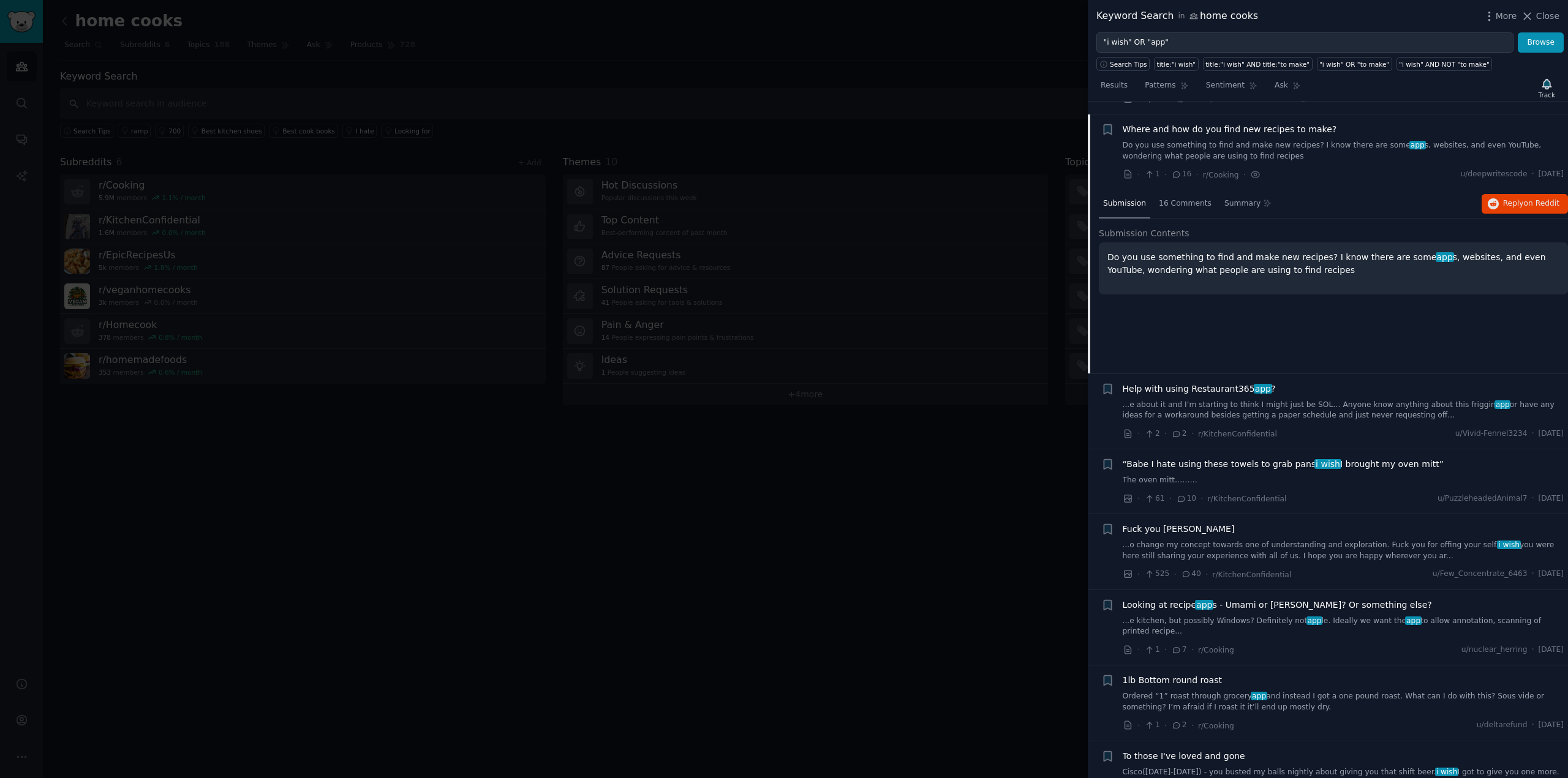
click at [1214, 383] on span "Help with using Restaurant365 app ?" at bounding box center [1199, 389] width 153 height 13
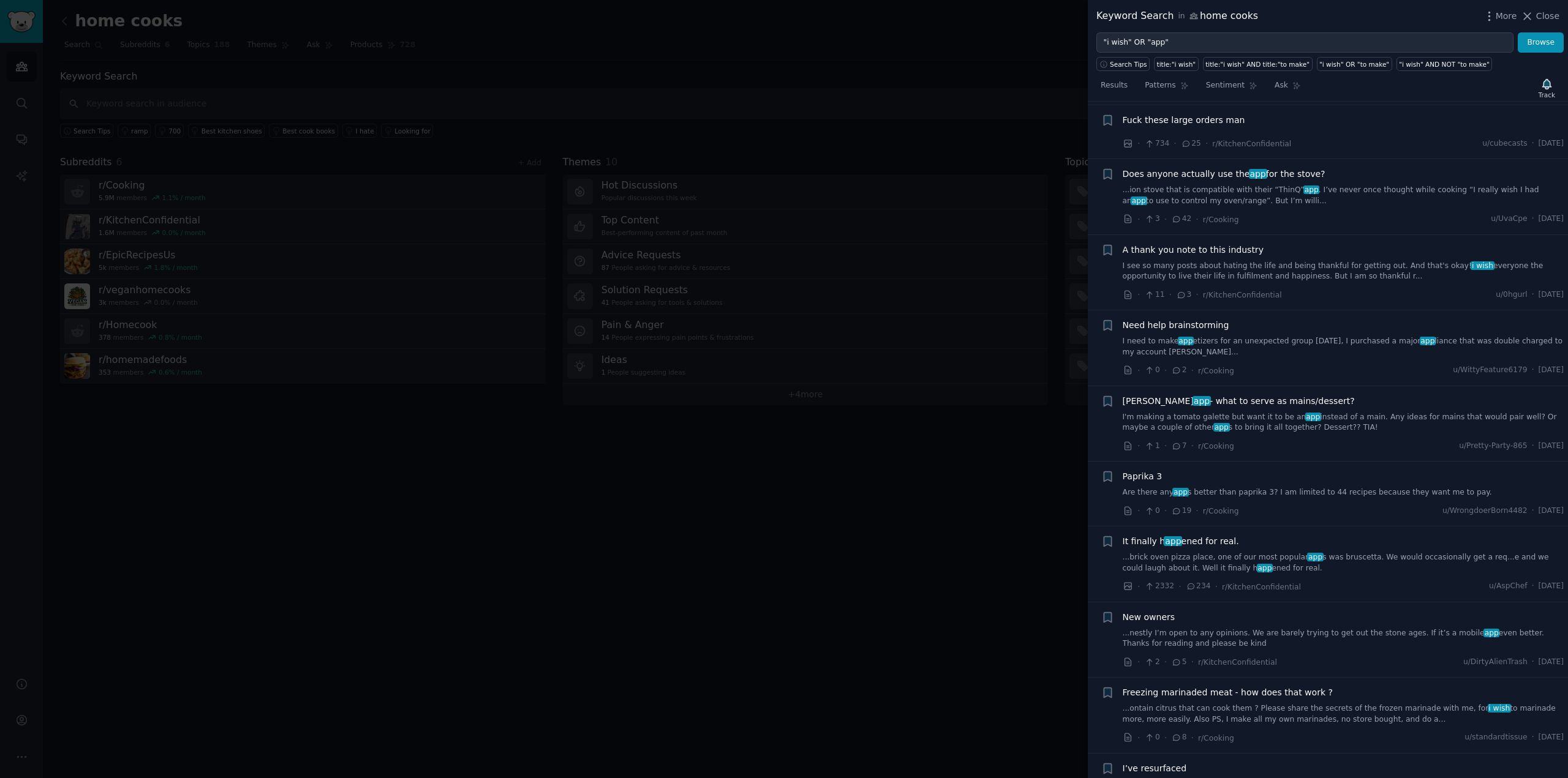
scroll to position [3075, 0]
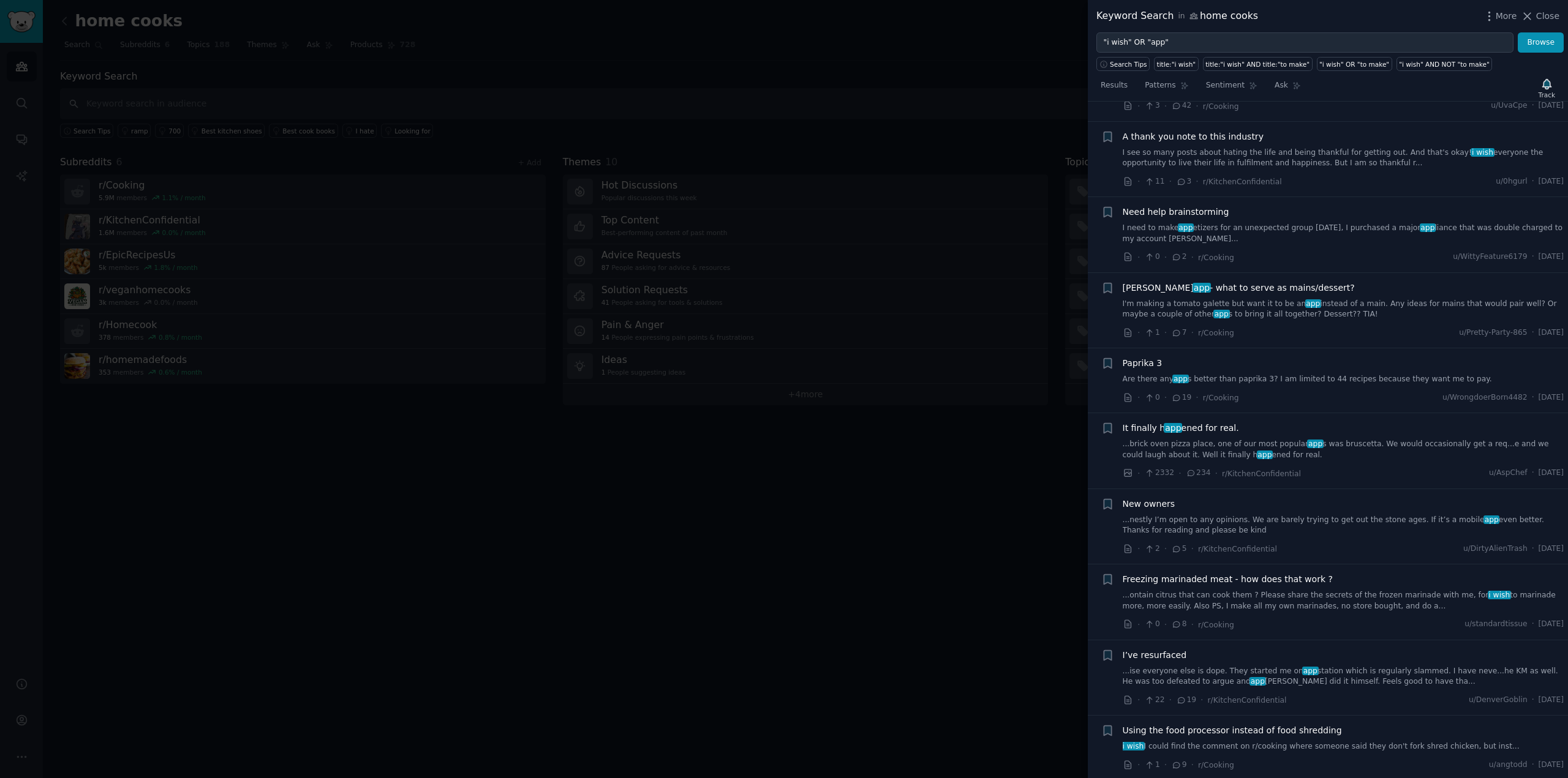
click at [1232, 374] on link "Are there any app s better than paprika 3? I am limited to 44 recipes because t…" at bounding box center [1343, 379] width 441 height 11
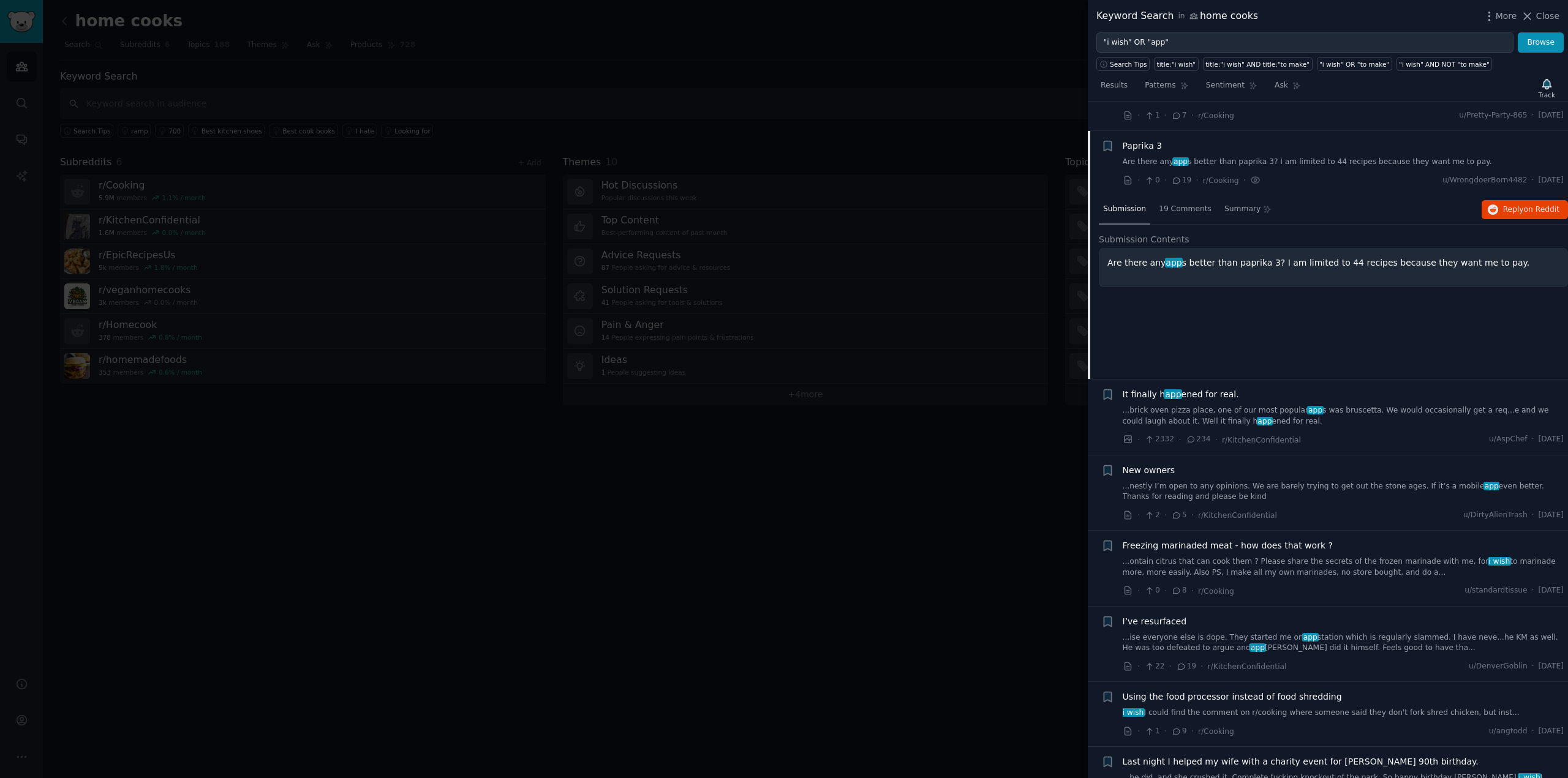
scroll to position [3114, 0]
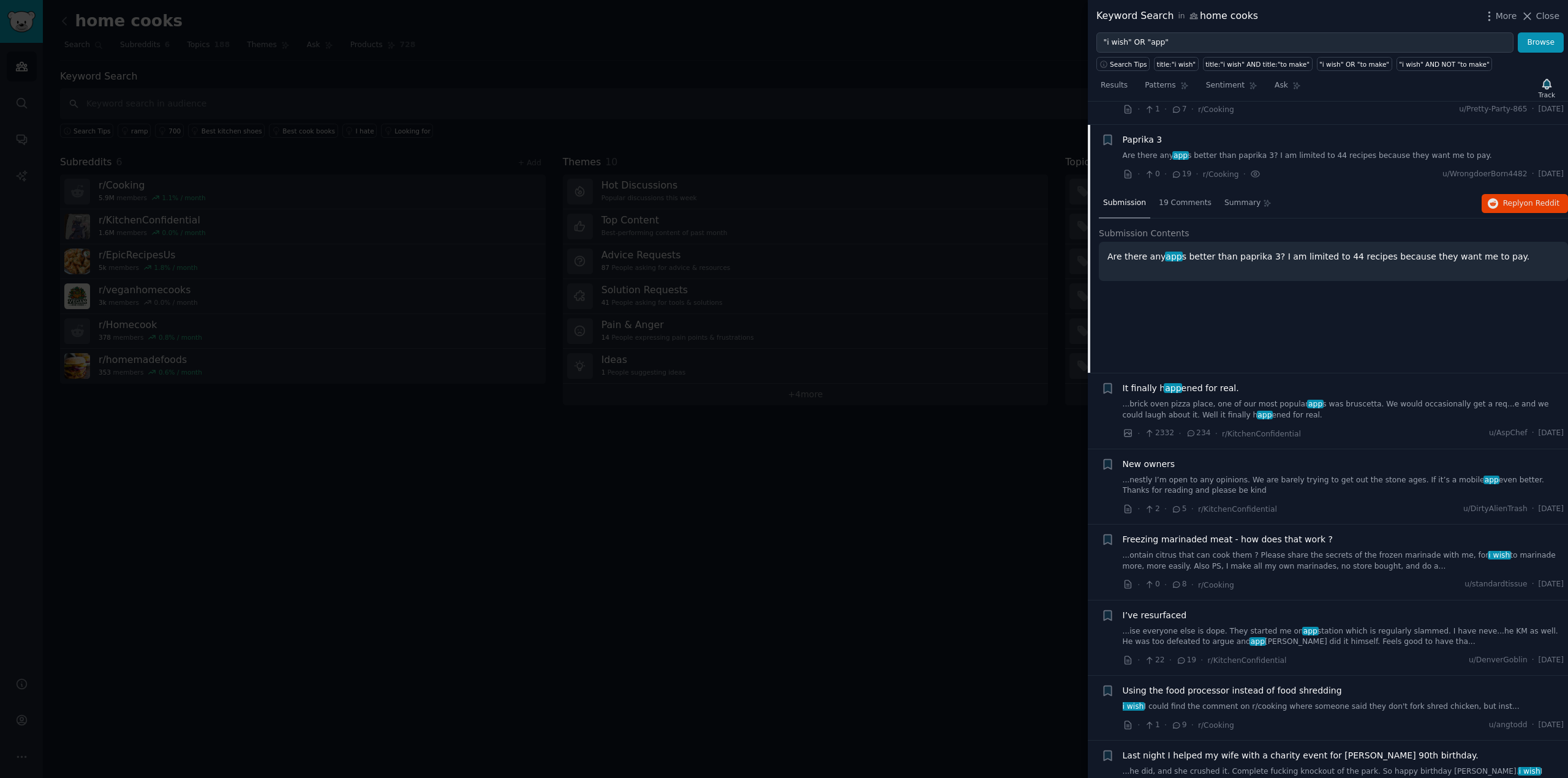
click at [1299, 551] on link "...ontain citrus that can cook them ? Please share the secrets of the frozen ma…" at bounding box center [1343, 561] width 441 height 21
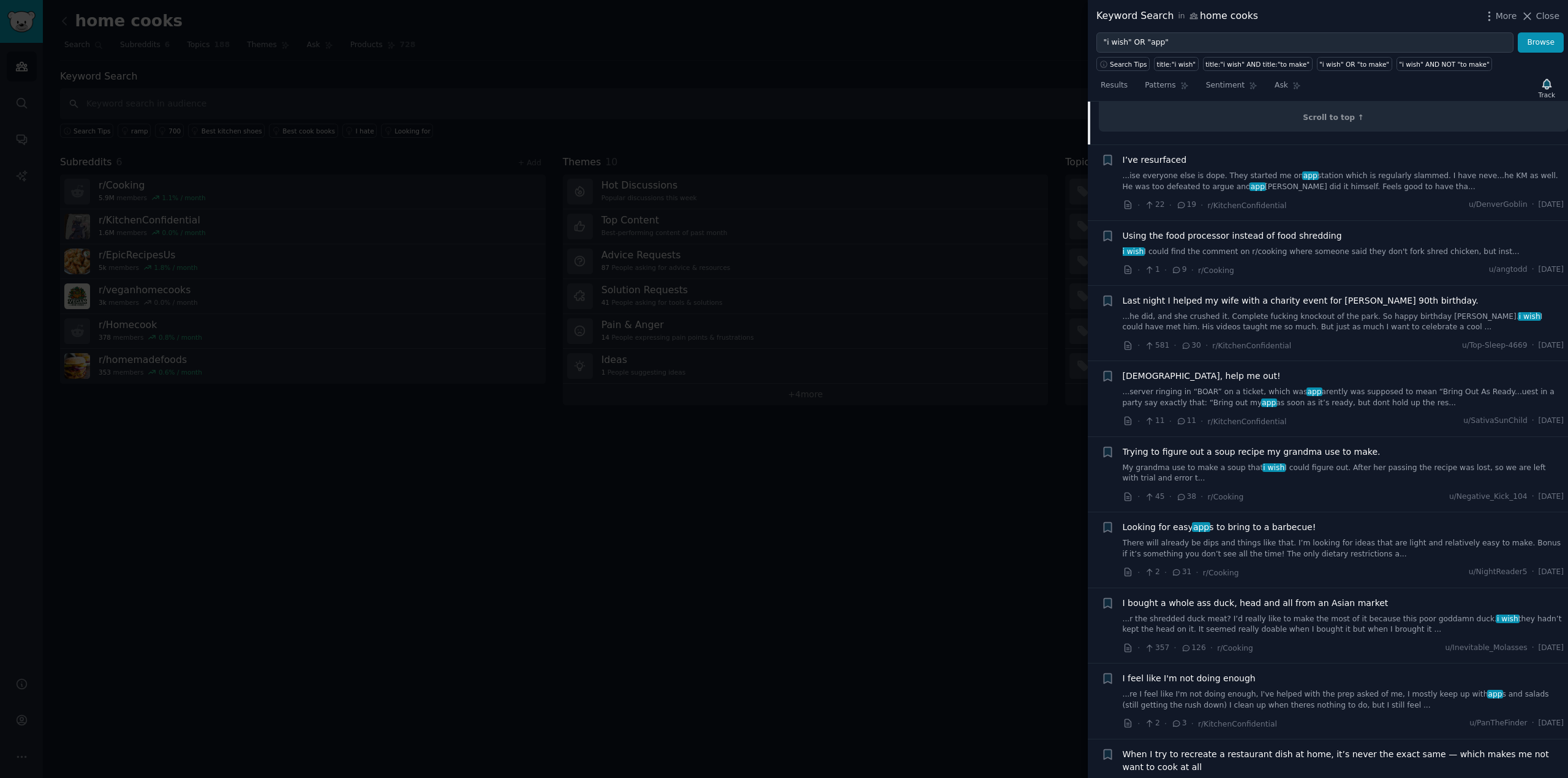
scroll to position [3636, 0]
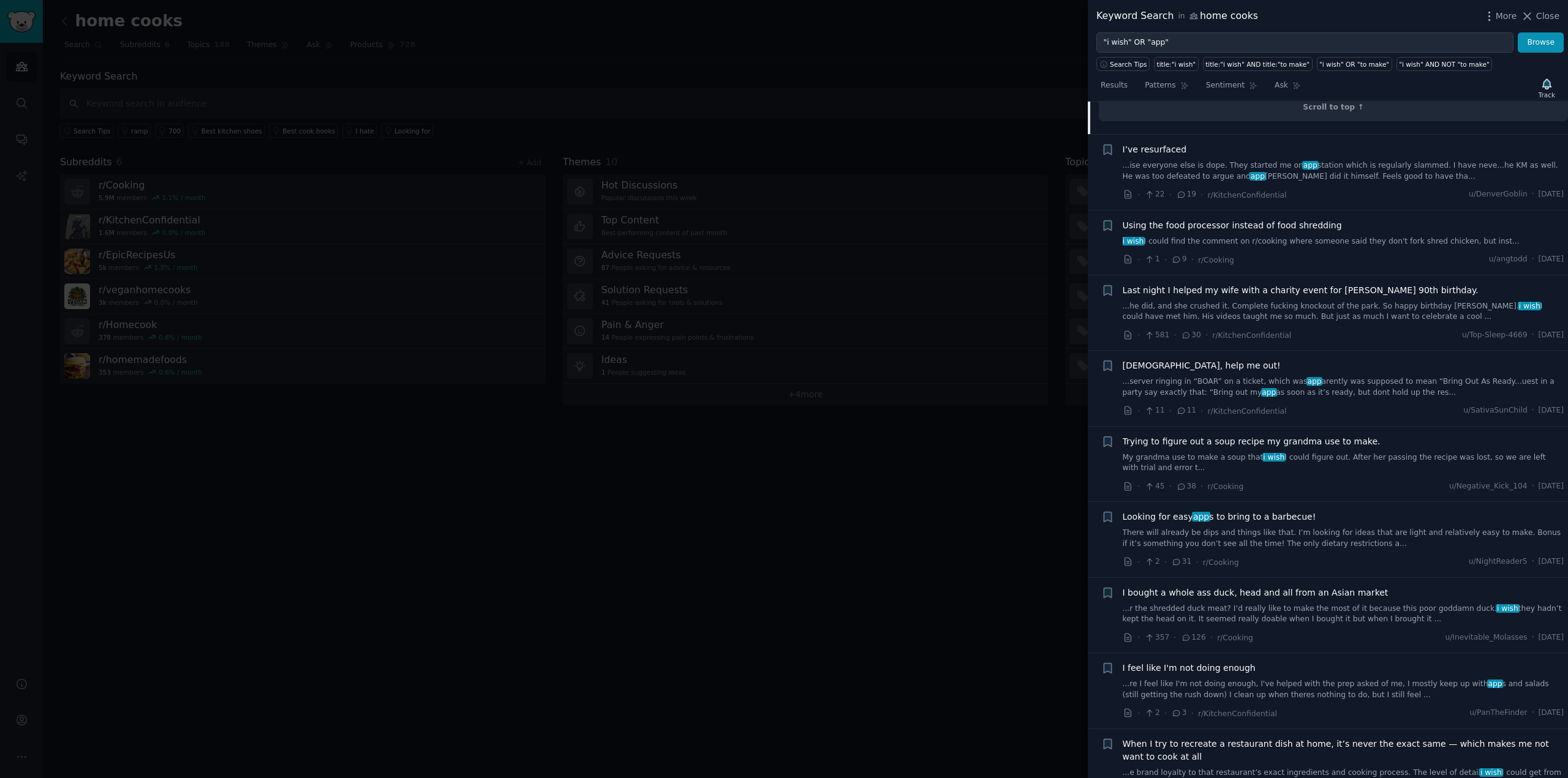
click at [928, 379] on div at bounding box center [784, 389] width 1568 height 778
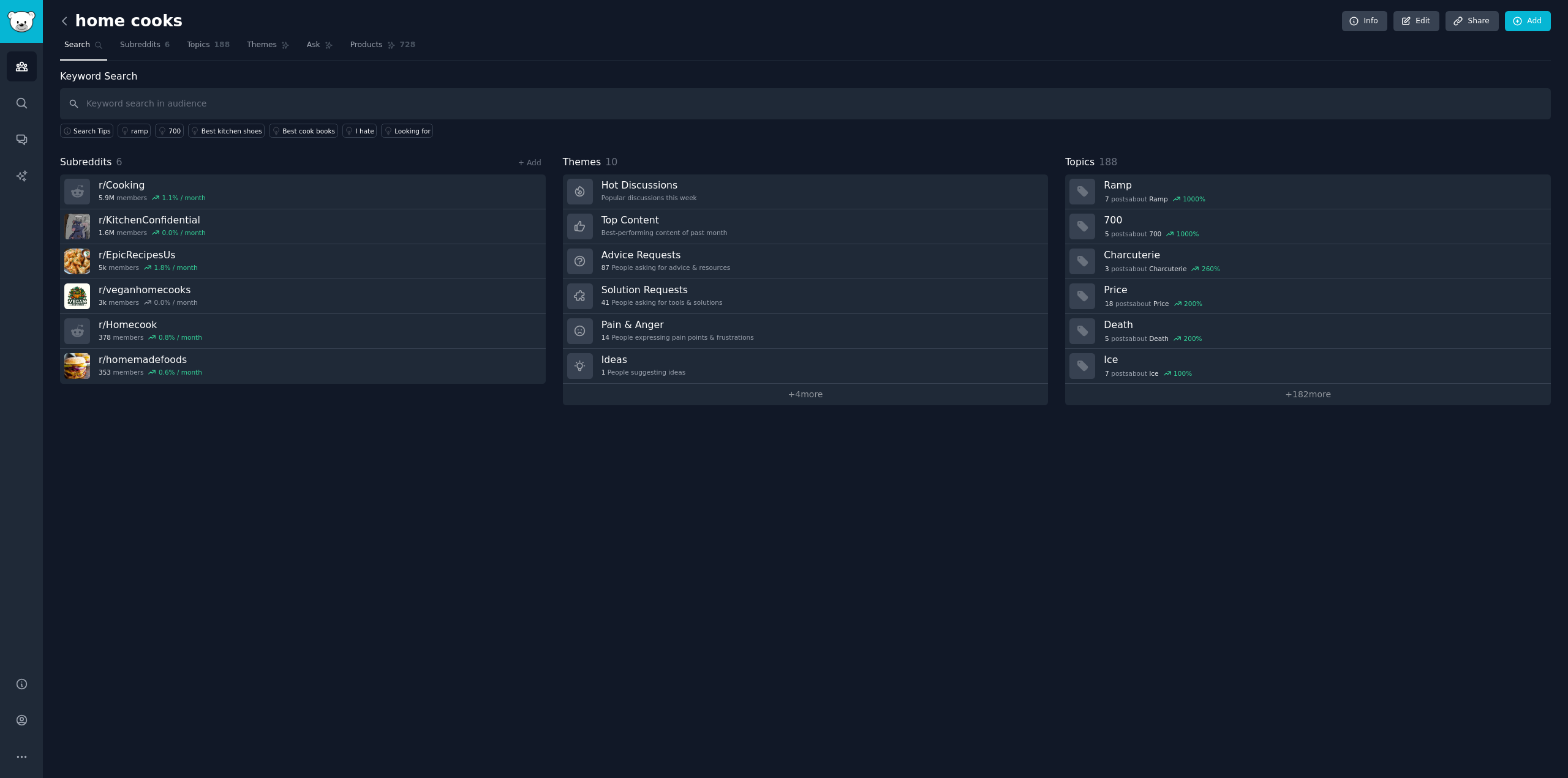
click at [66, 19] on icon at bounding box center [64, 20] width 13 height 13
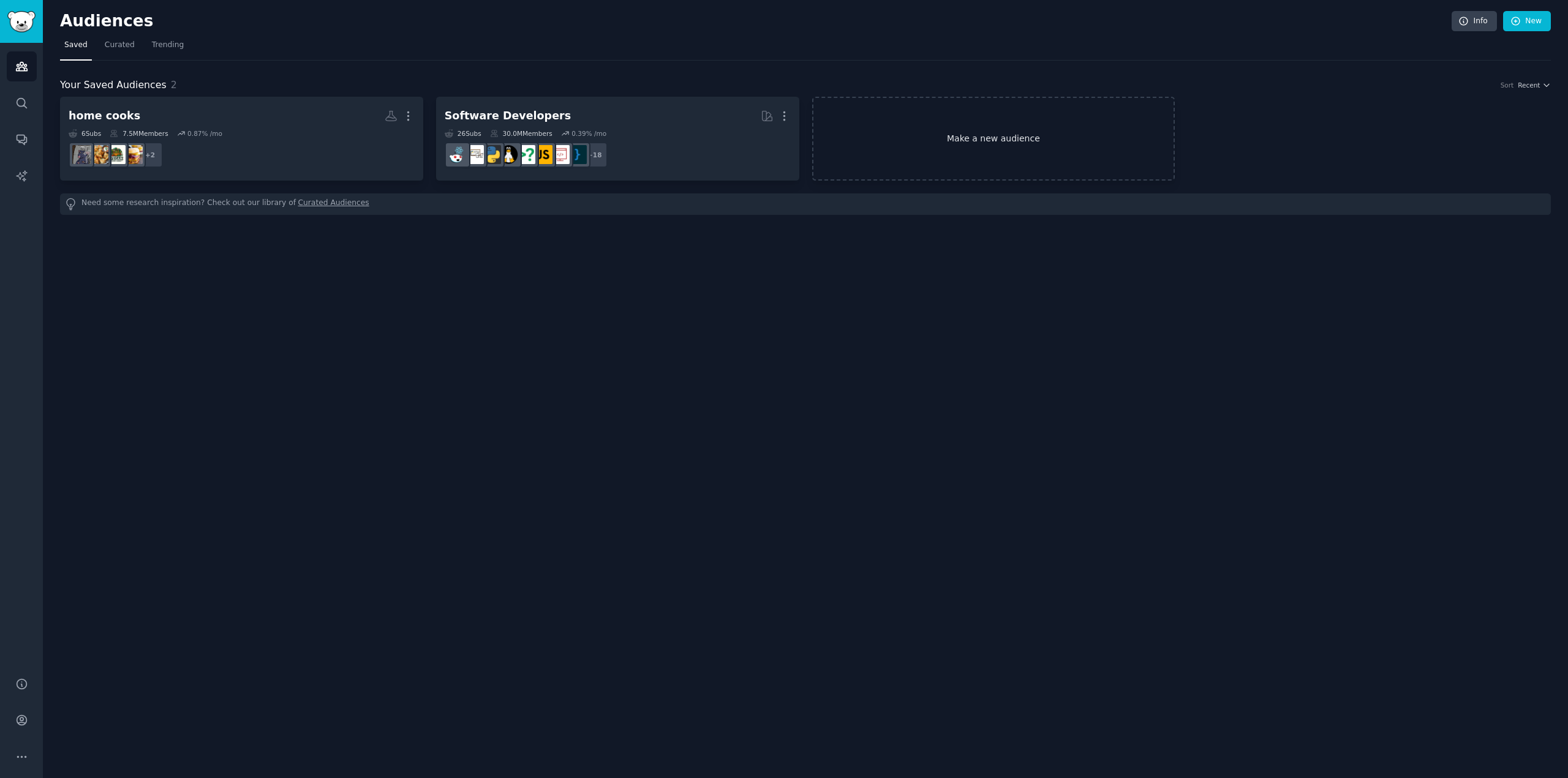
click at [949, 157] on link "Make a new audience" at bounding box center [994, 139] width 363 height 84
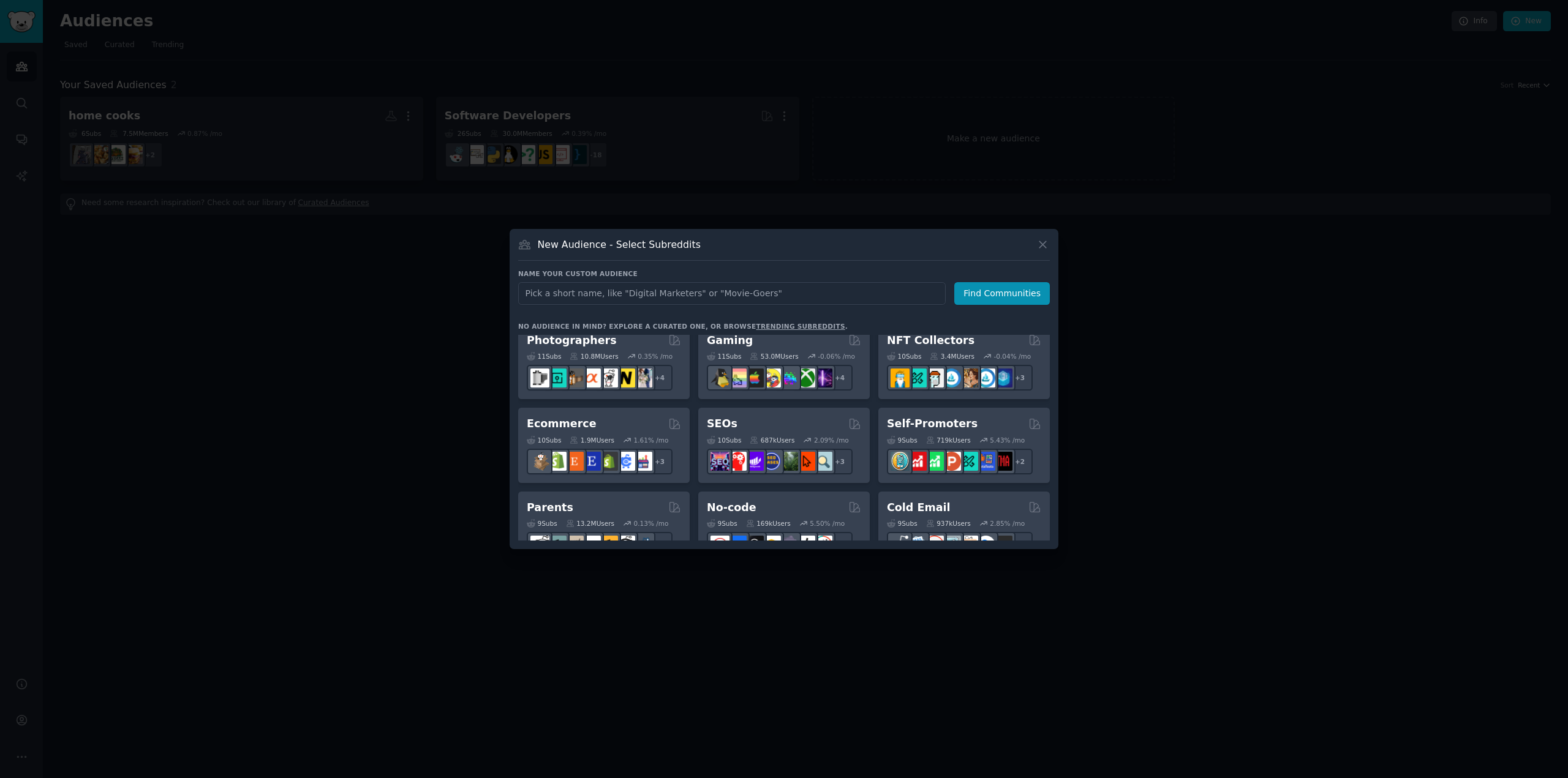
scroll to position [490, 0]
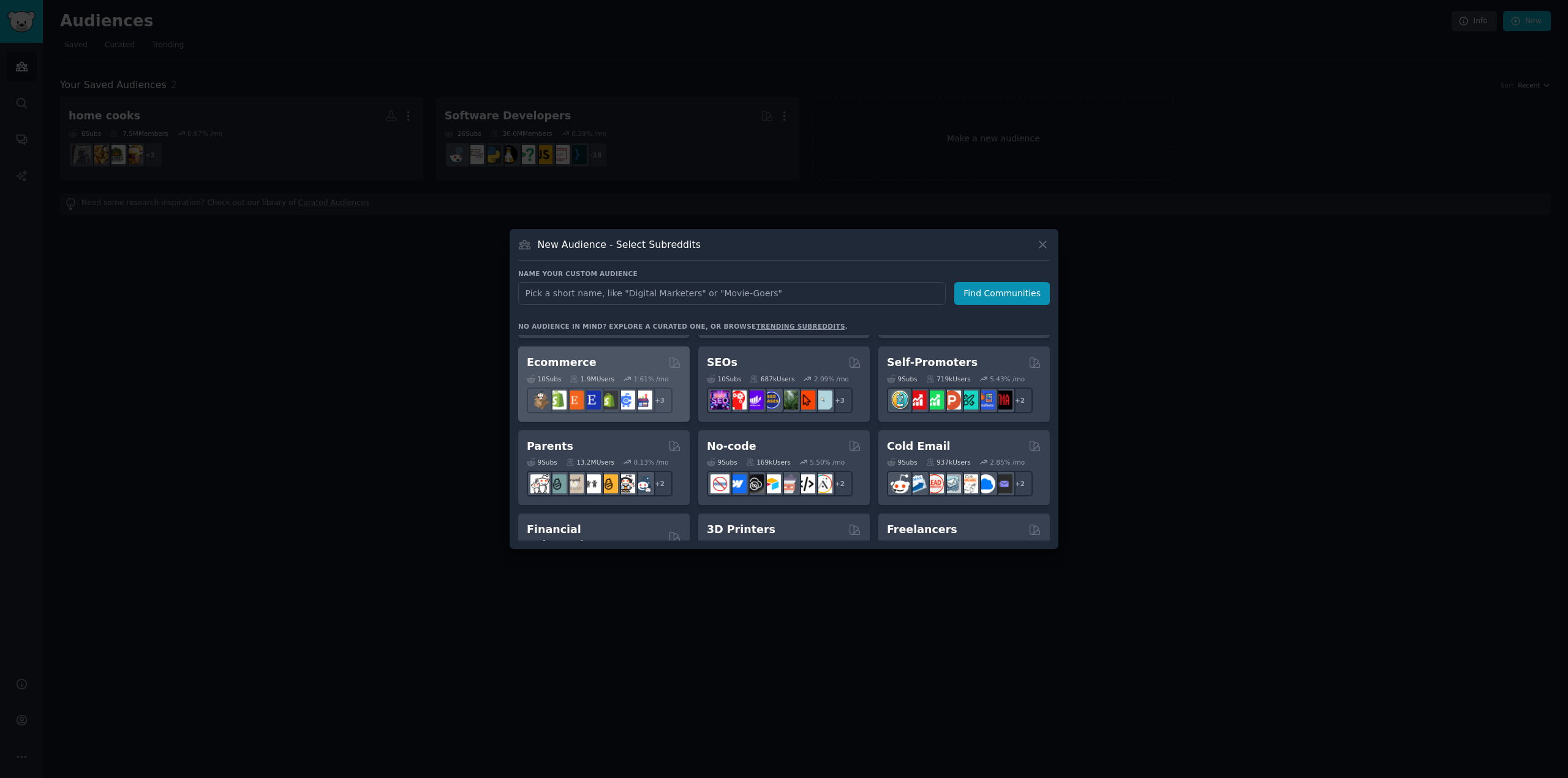
click at [560, 362] on h2 "Ecommerce" at bounding box center [560, 363] width 69 height 16
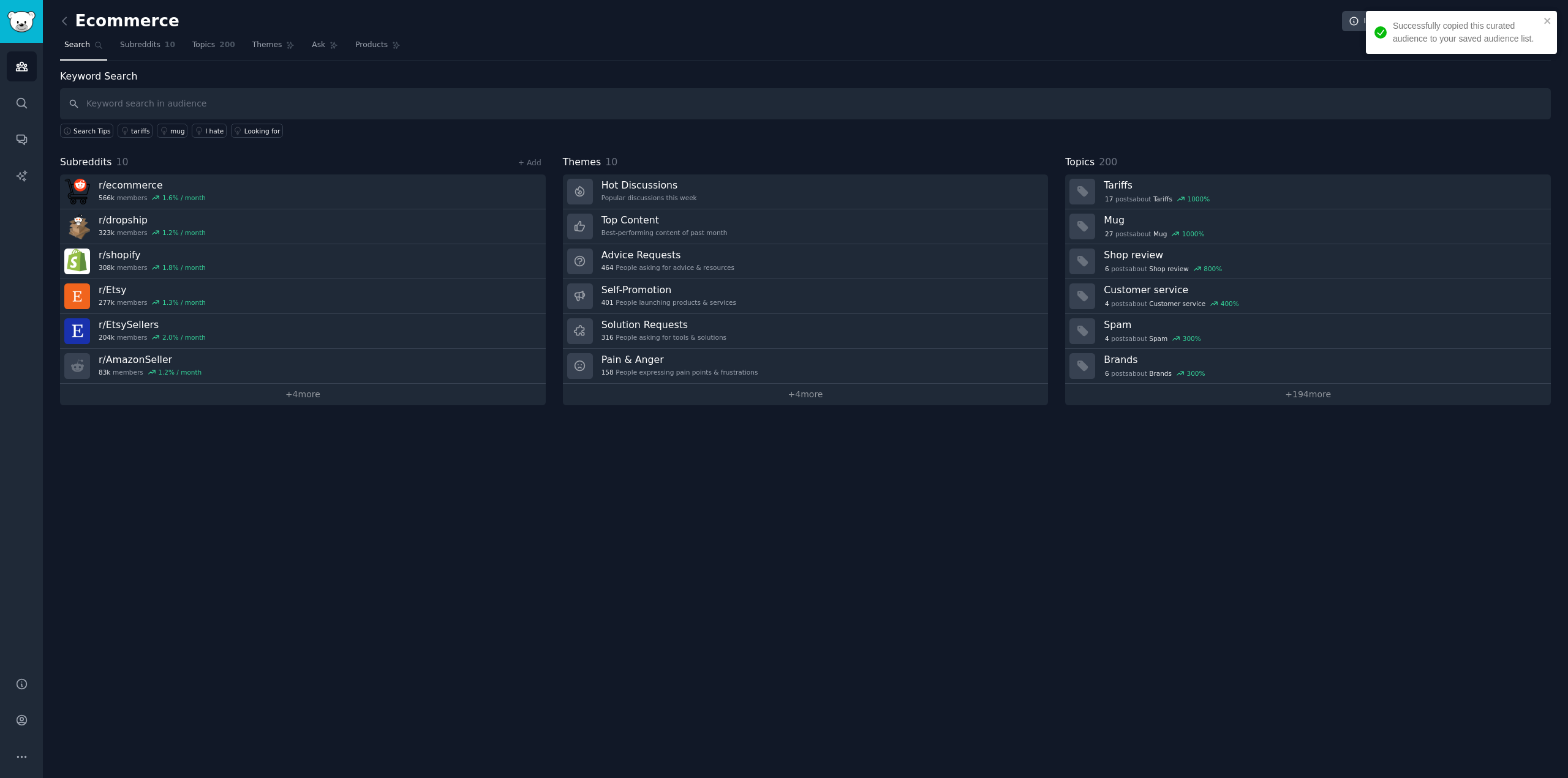
click at [553, 104] on input "text" at bounding box center [805, 103] width 1491 height 31
type input "apps"
click at [675, 122] on div "Search Tips tariffs mug Best shopify apps Best shopify theme I hate Looking for" at bounding box center [805, 128] width 1491 height 19
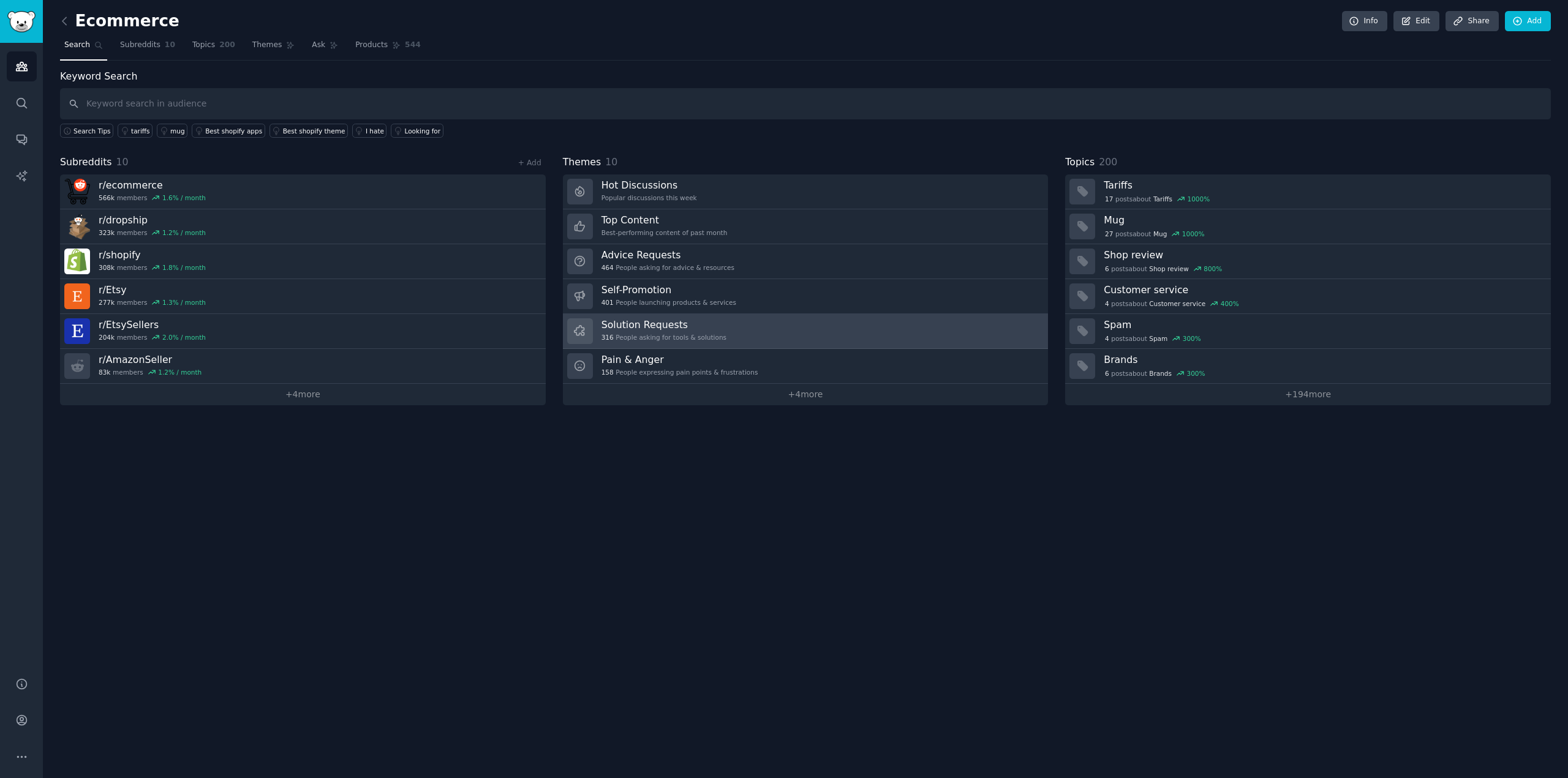
click at [676, 325] on h3 "Solution Requests" at bounding box center [664, 324] width 125 height 13
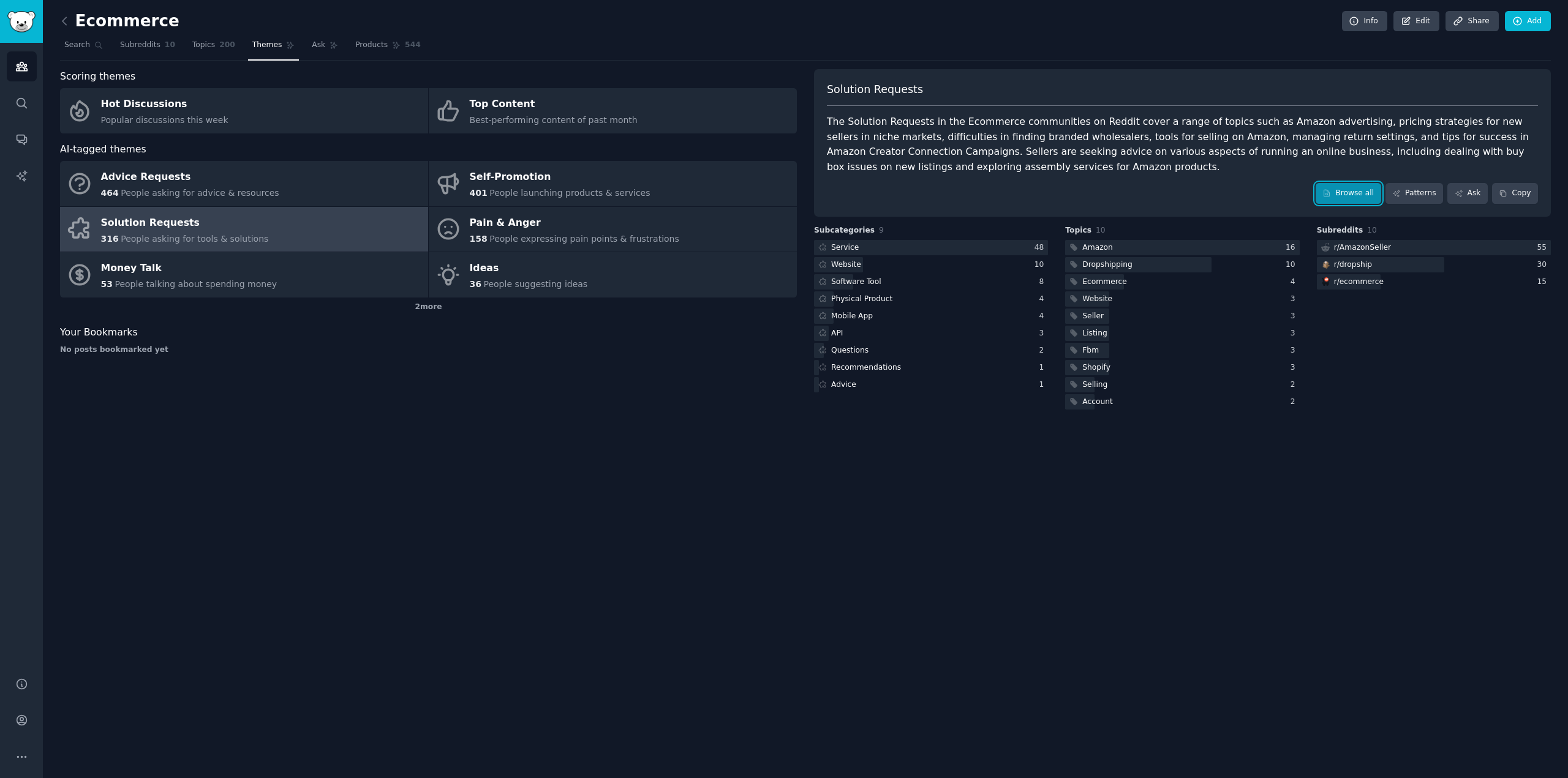
click at [1346, 200] on link "Browse all" at bounding box center [1347, 193] width 65 height 20
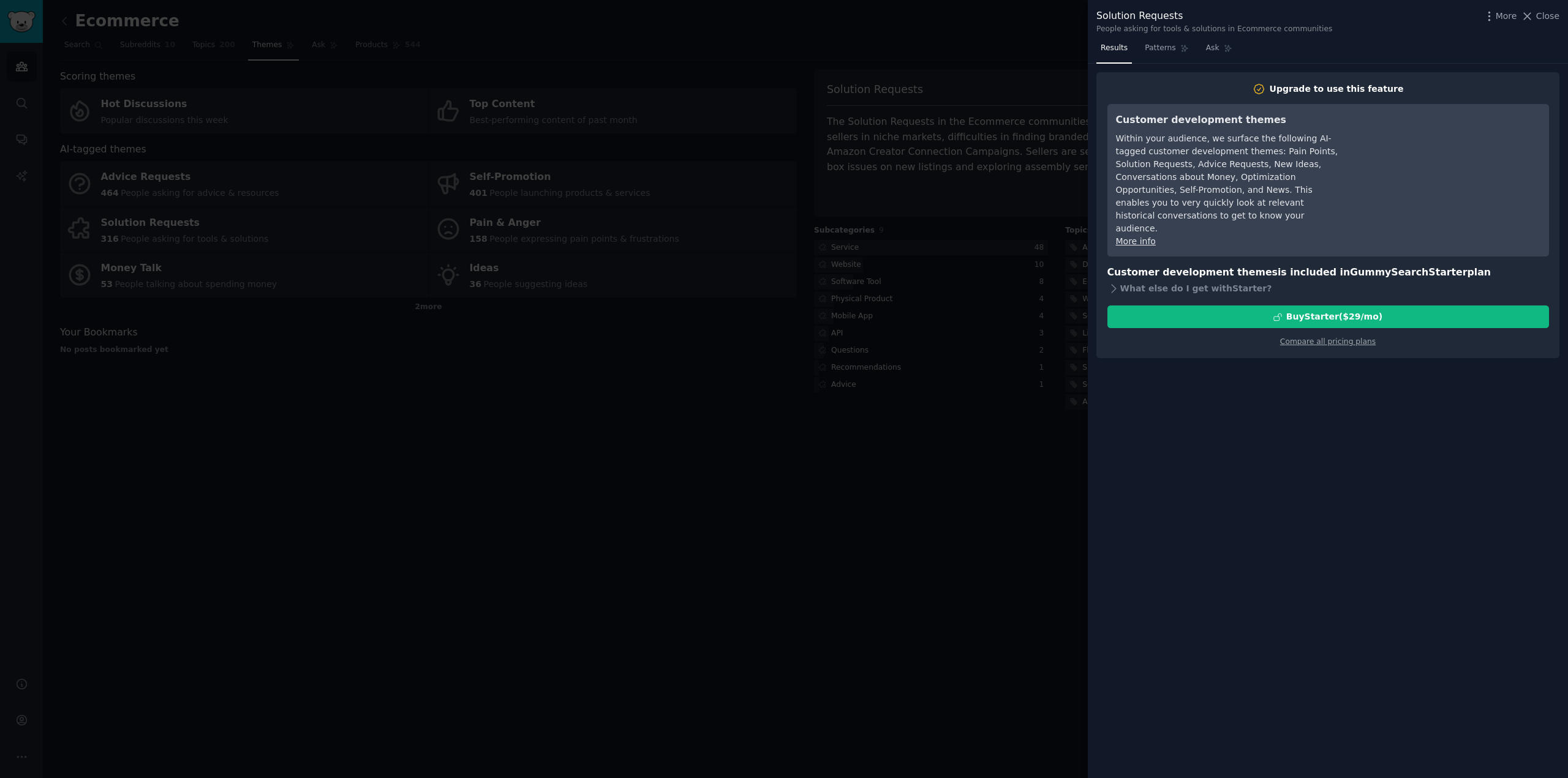
click at [960, 155] on div at bounding box center [784, 389] width 1568 height 778
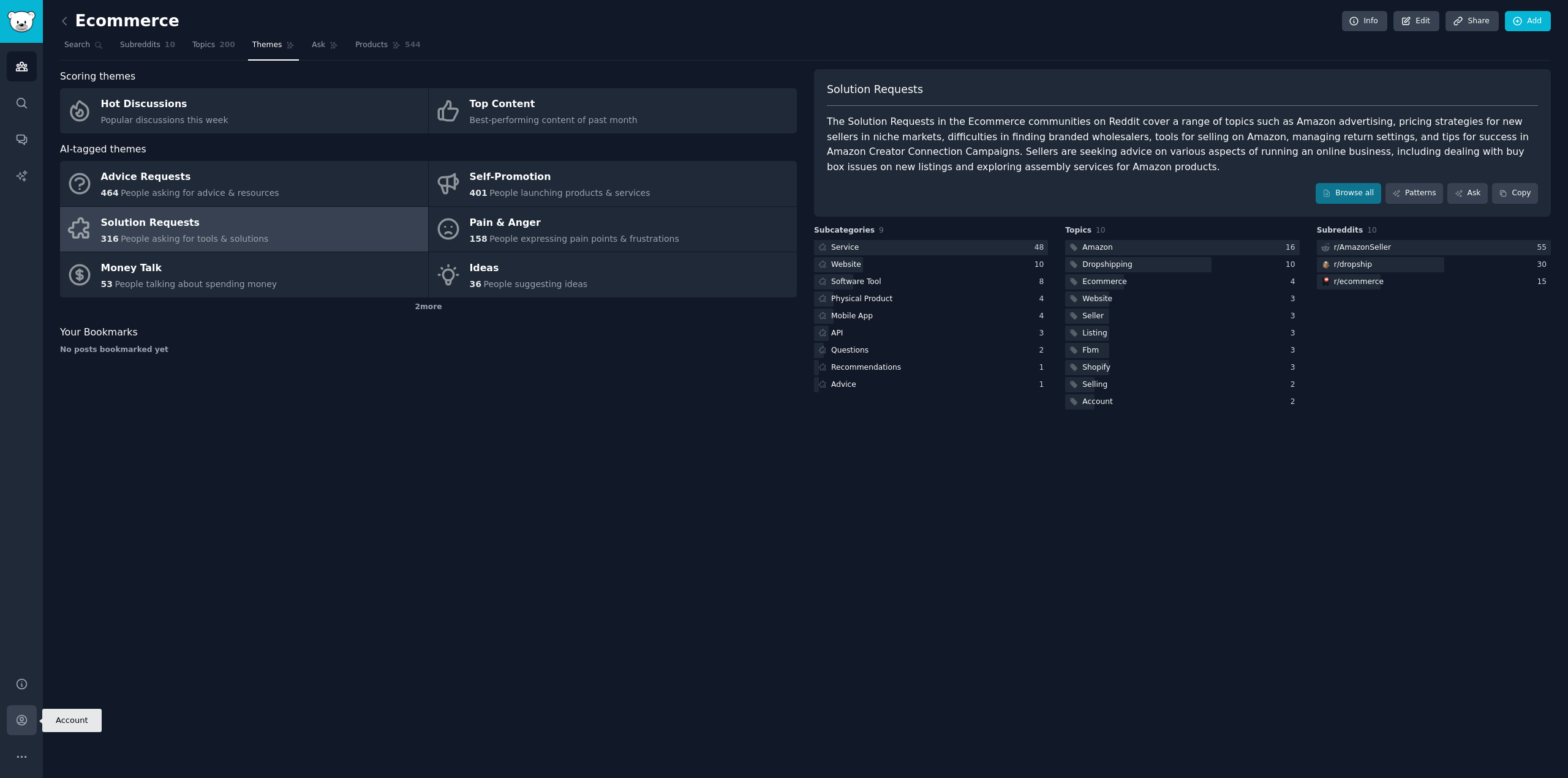
click at [22, 718] on icon "Sidebar" at bounding box center [21, 719] width 13 height 13
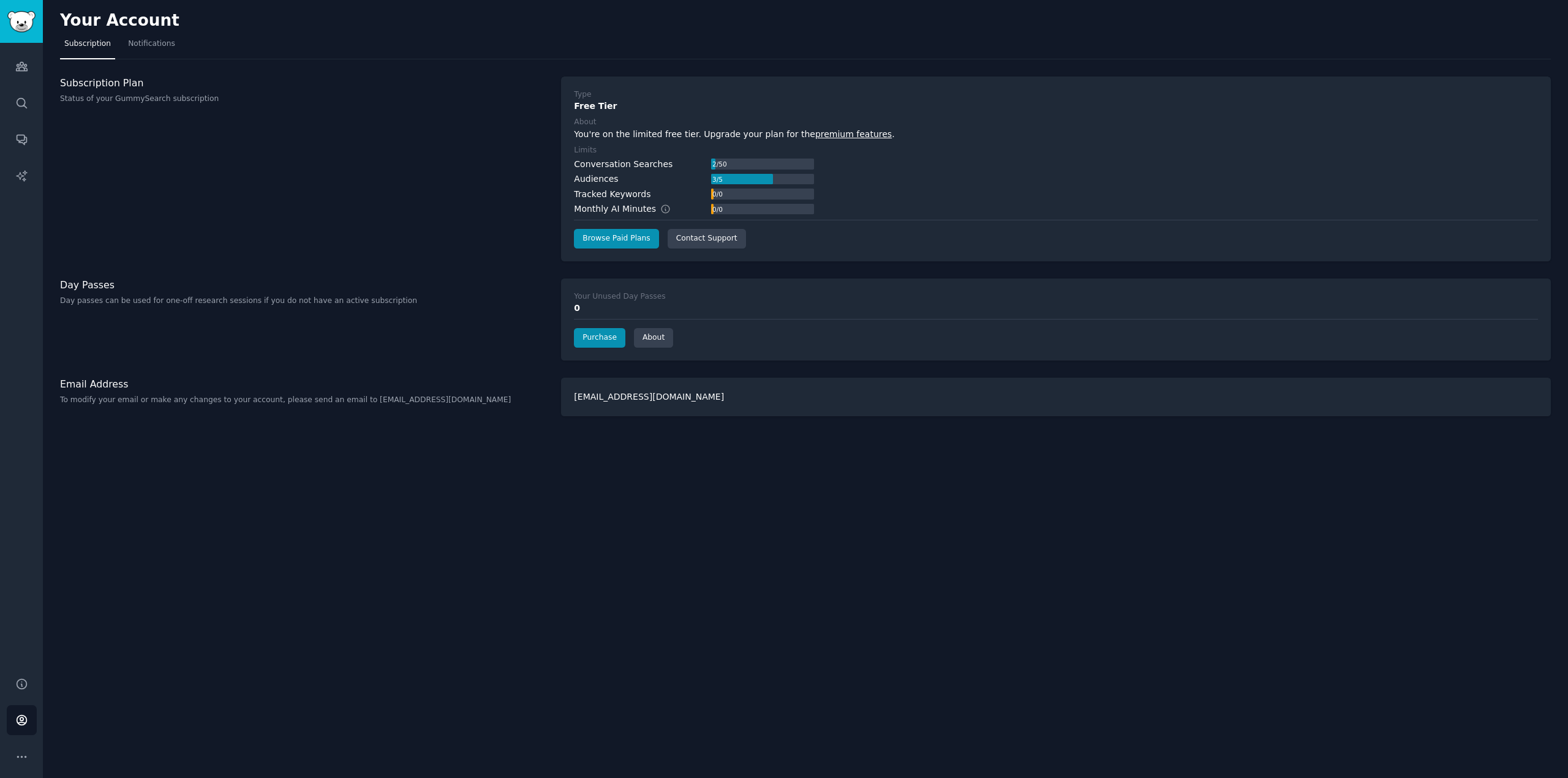
click at [815, 136] on link "premium features" at bounding box center [853, 134] width 76 height 10
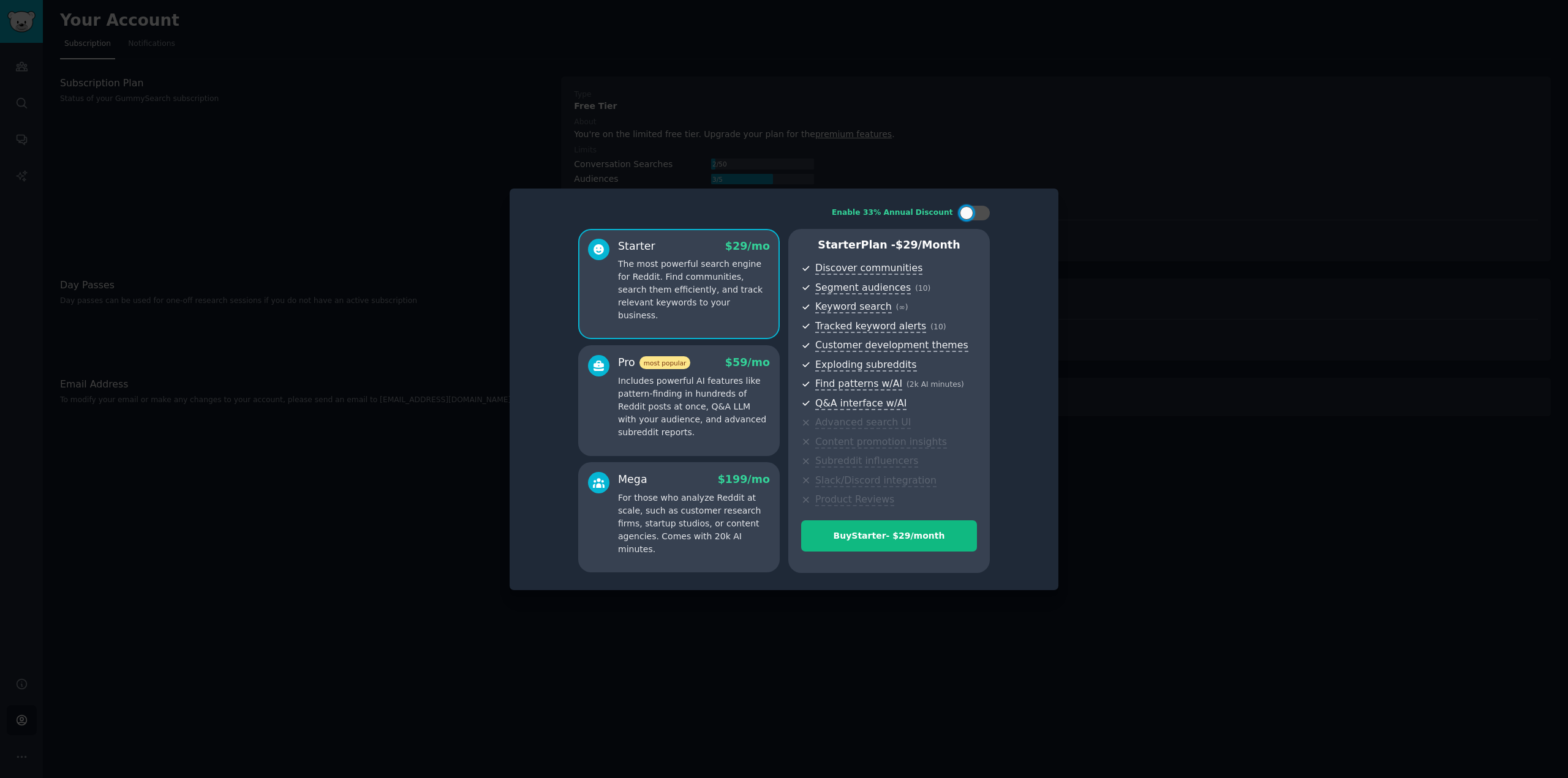
click at [740, 134] on div at bounding box center [784, 389] width 1568 height 778
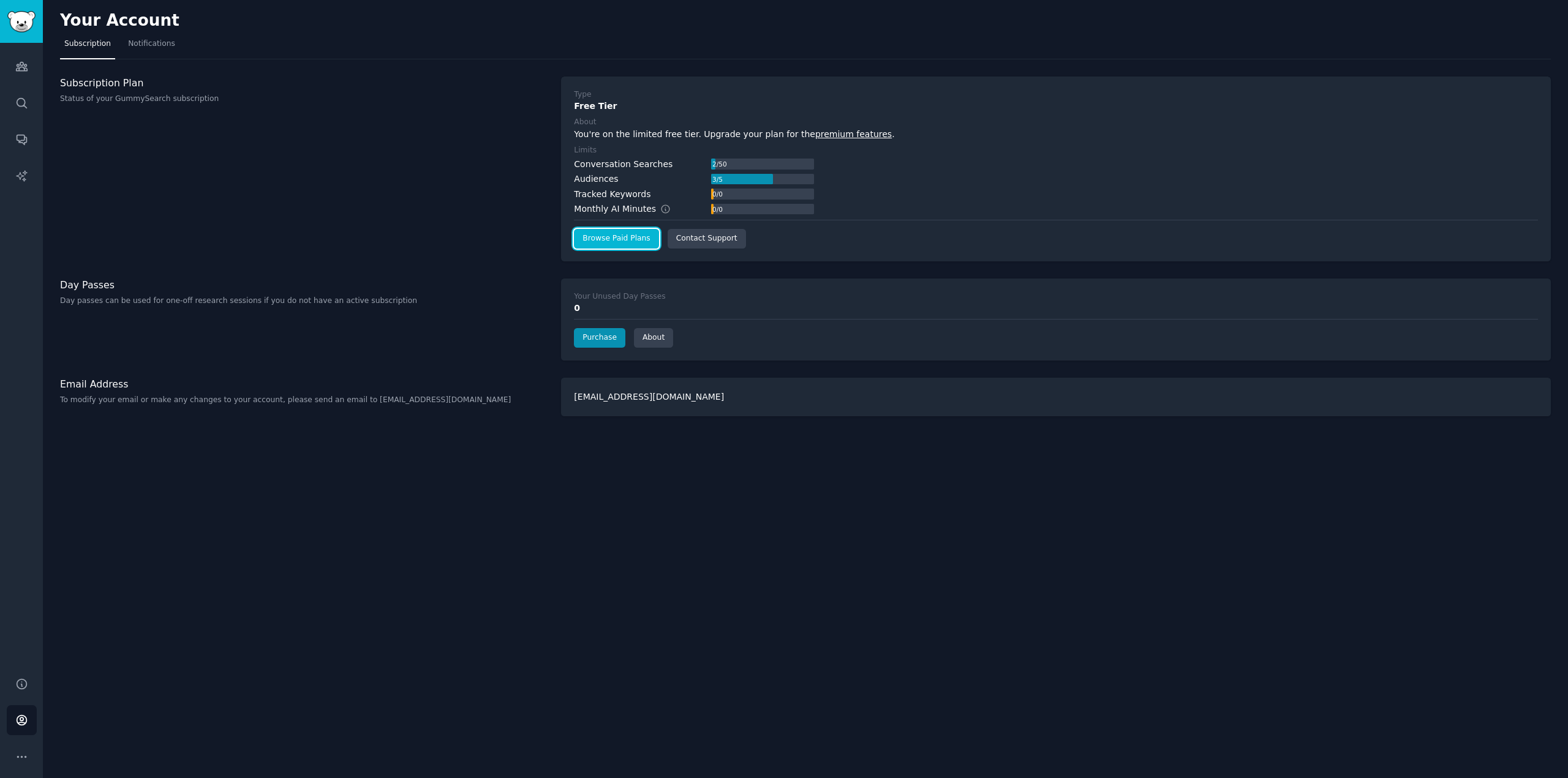
click at [624, 242] on link "Browse Paid Plans" at bounding box center [616, 239] width 85 height 20
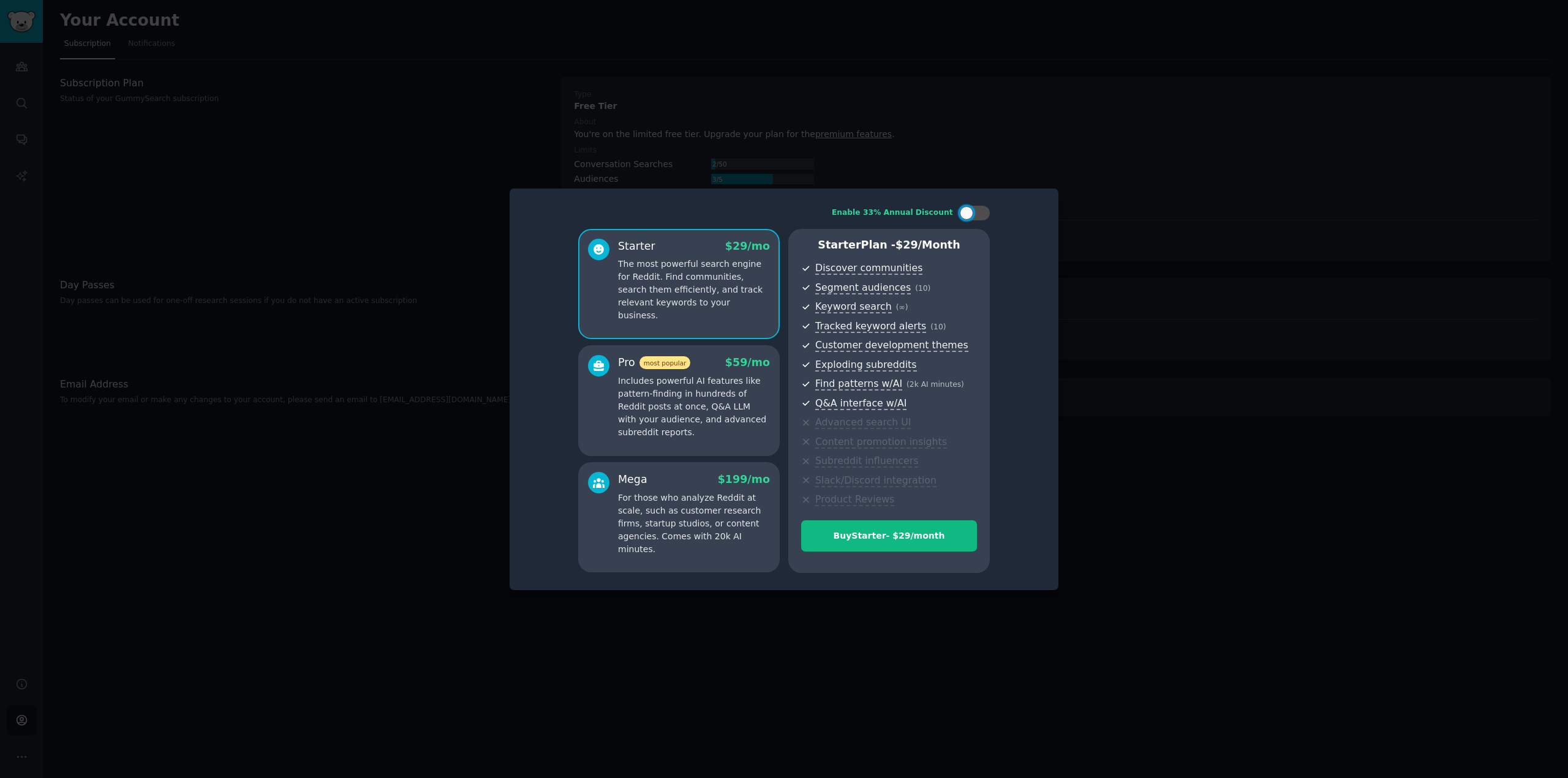
click at [428, 324] on div at bounding box center [784, 389] width 1568 height 778
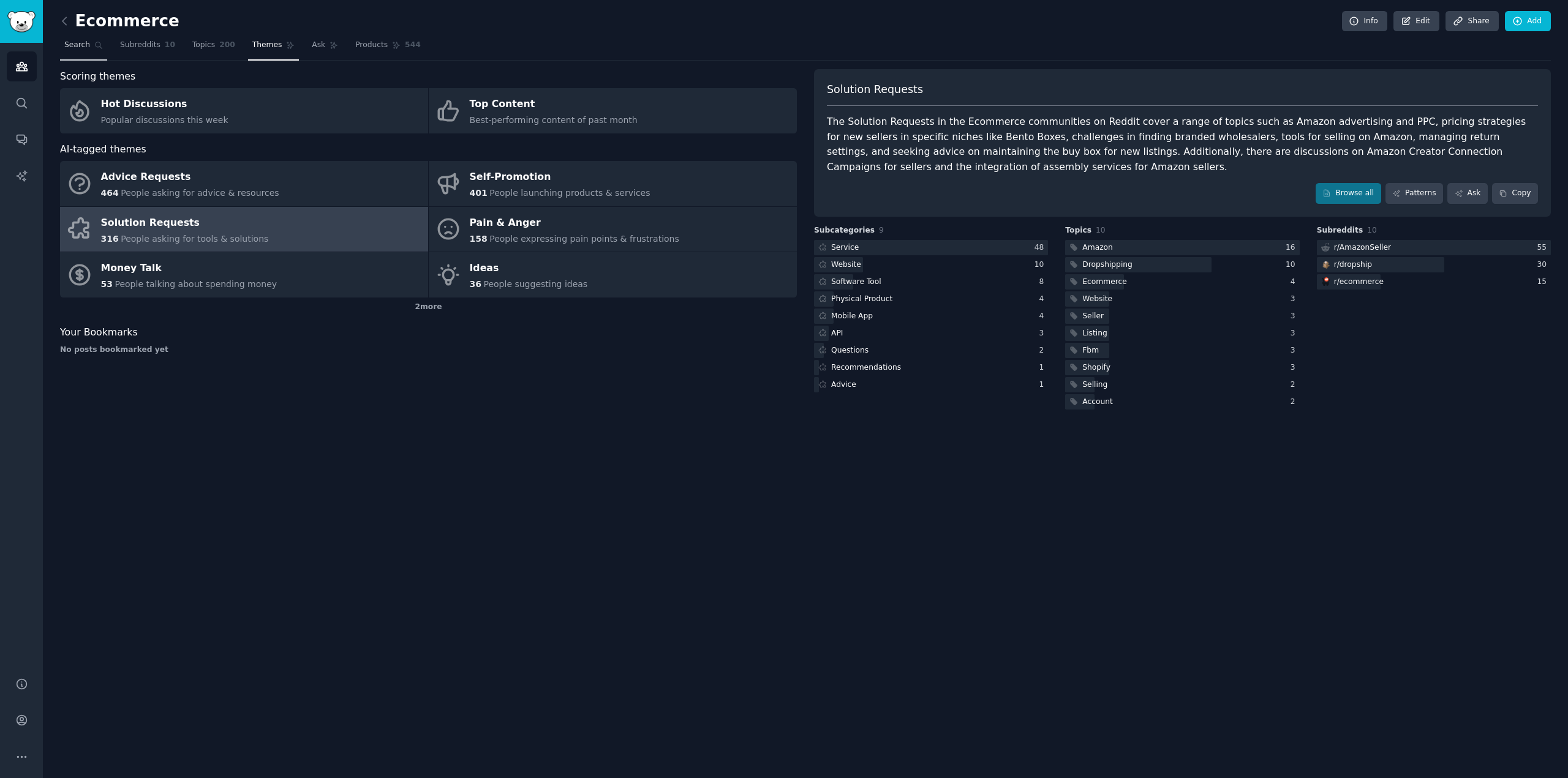
click at [81, 51] on link "Search" at bounding box center [83, 48] width 47 height 25
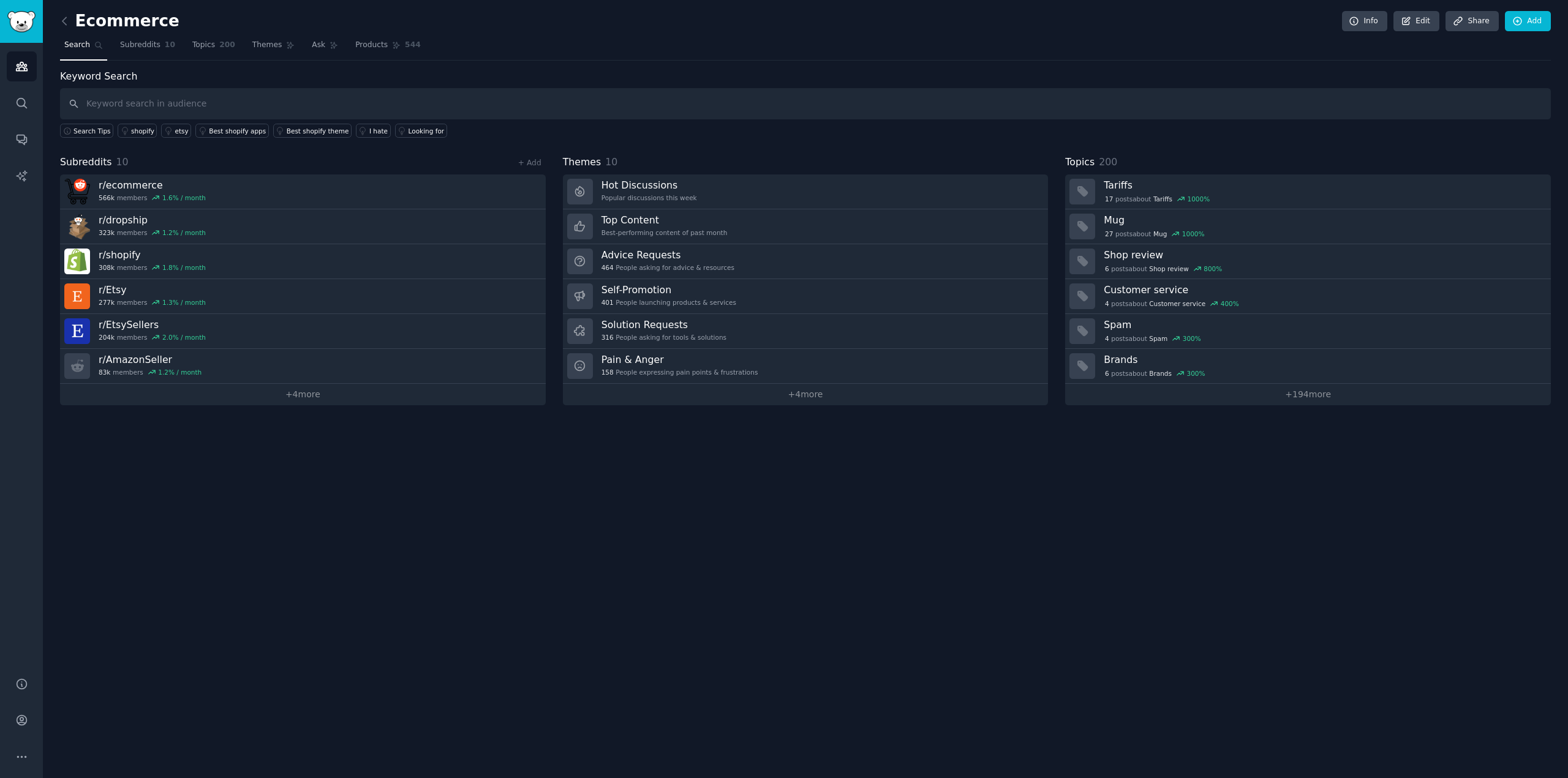
click at [493, 105] on input "text" at bounding box center [805, 103] width 1491 height 31
type input ""i wish" or "app" or "AI""
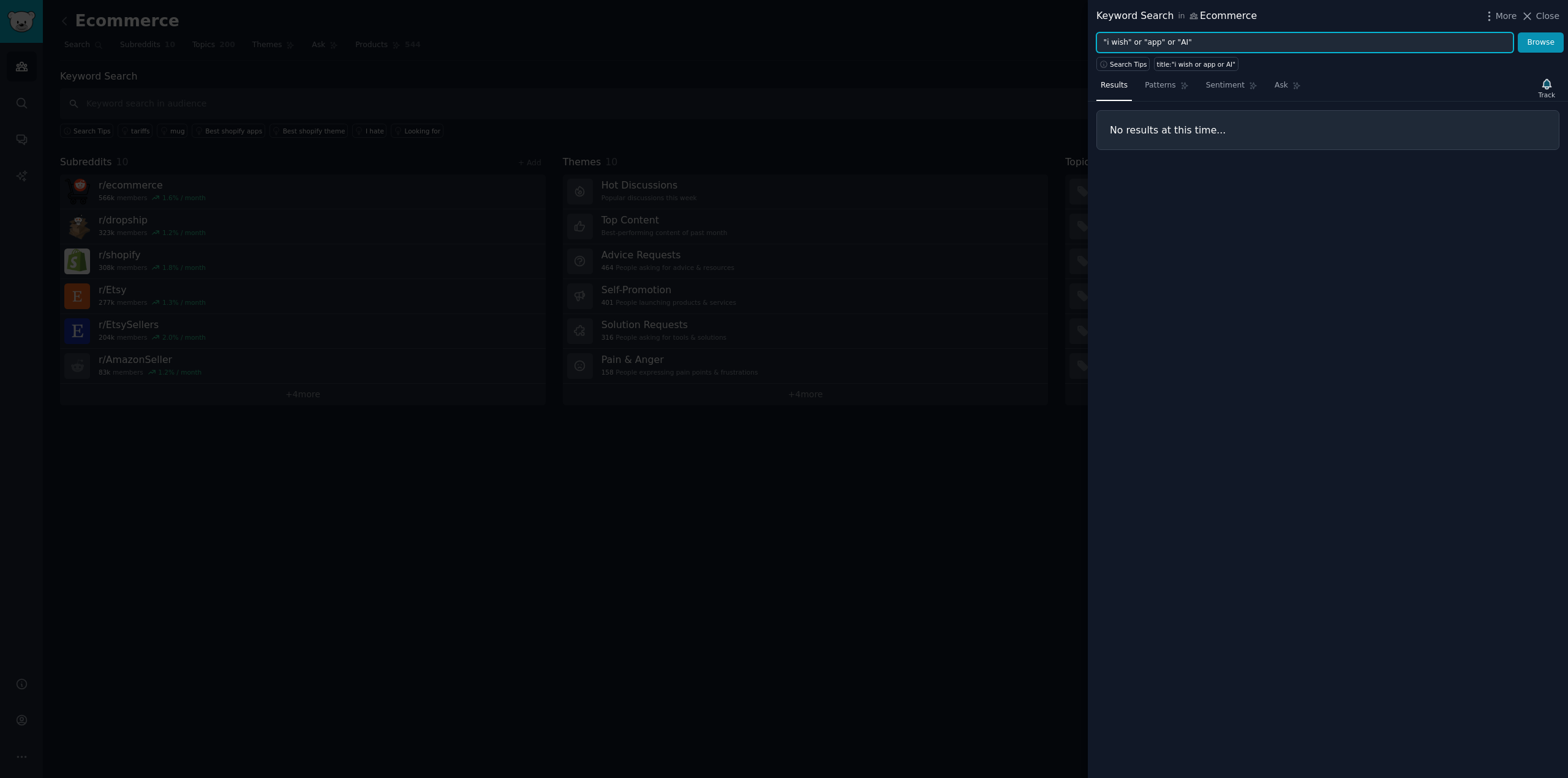
click at [1204, 40] on input ""i wish" or "app" or "AI"" at bounding box center [1304, 42] width 417 height 20
click at [1136, 45] on input ""i wish" or "app" or "AI"" at bounding box center [1304, 42] width 417 height 20
type input ""i wish" OR "app" OR "AI""
click at [1517, 32] on button "Browse" at bounding box center [1540, 42] width 46 height 20
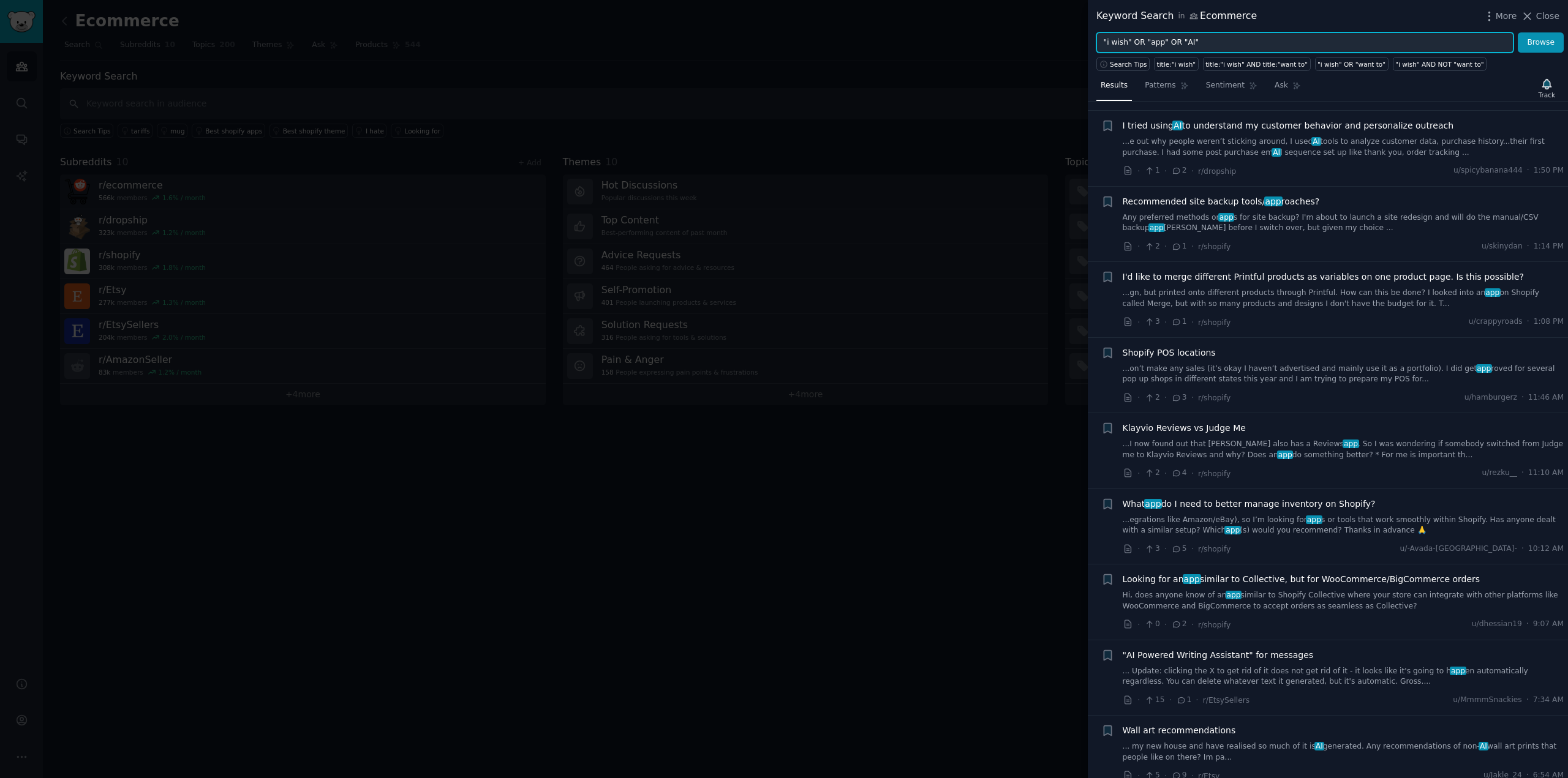
scroll to position [122, 0]
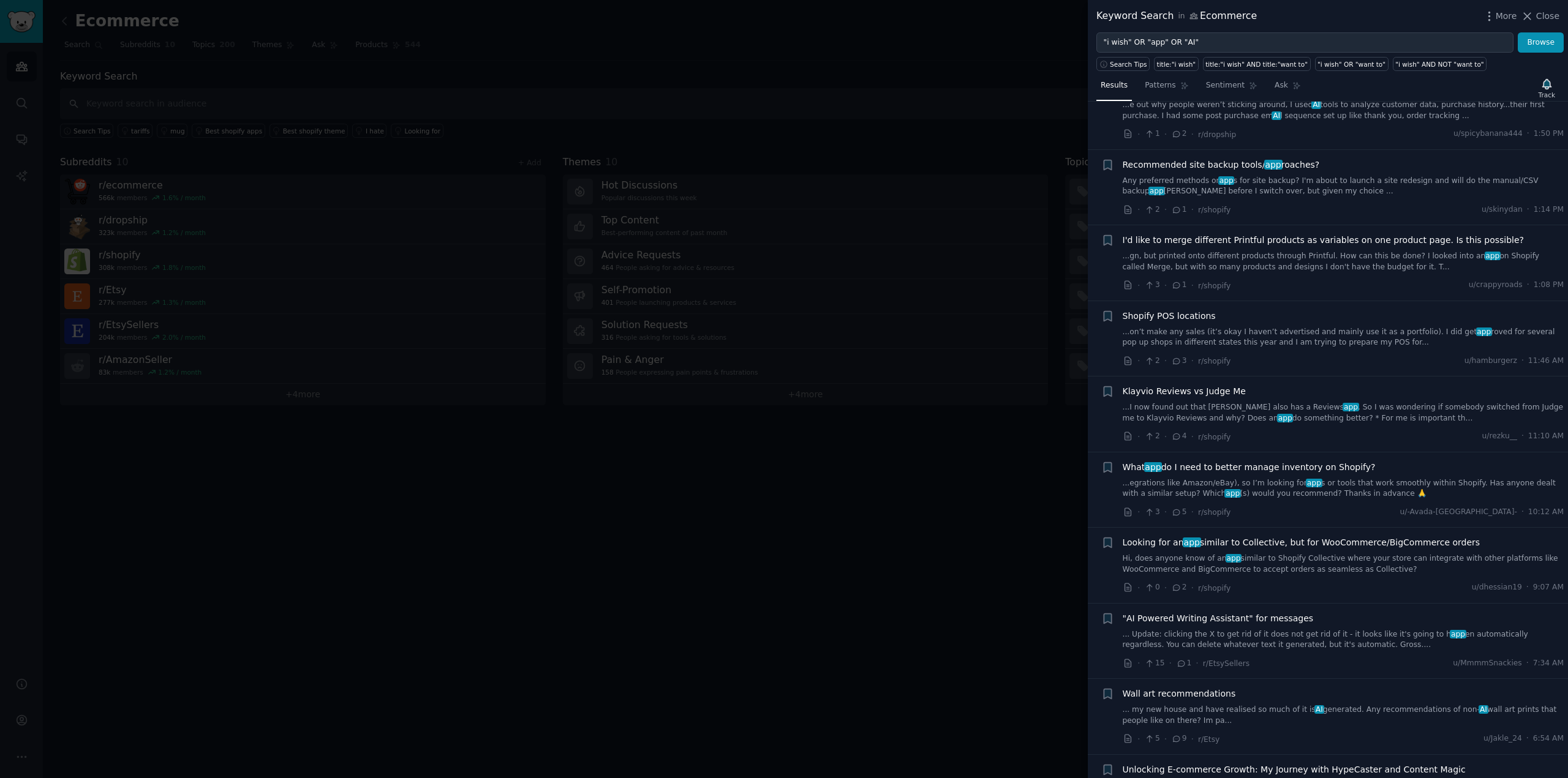
click at [1265, 489] on link "...egrations like Amazon/eBay), so I’m looking for app s or tools that work smo…" at bounding box center [1343, 489] width 441 height 21
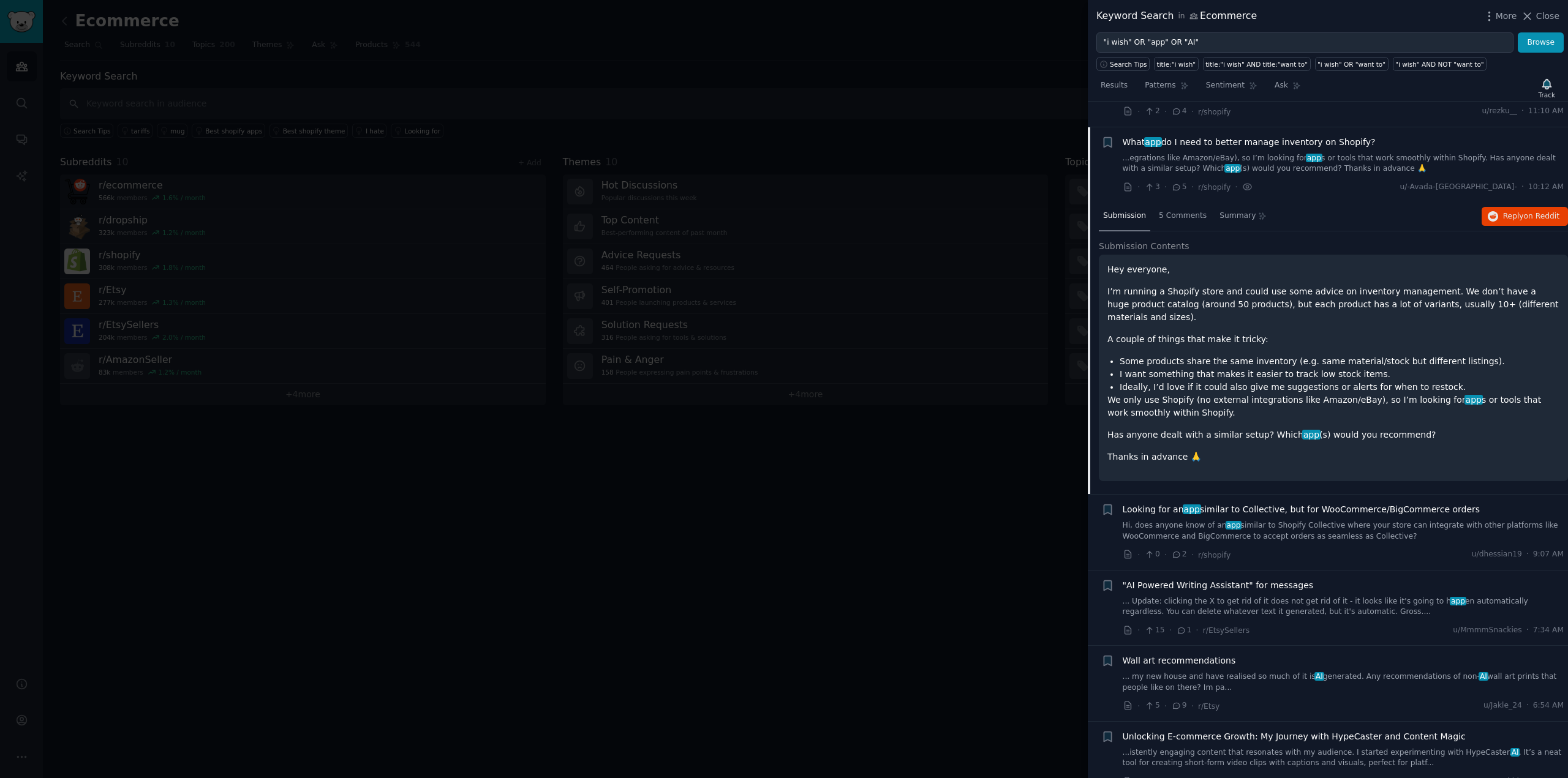
scroll to position [473, 0]
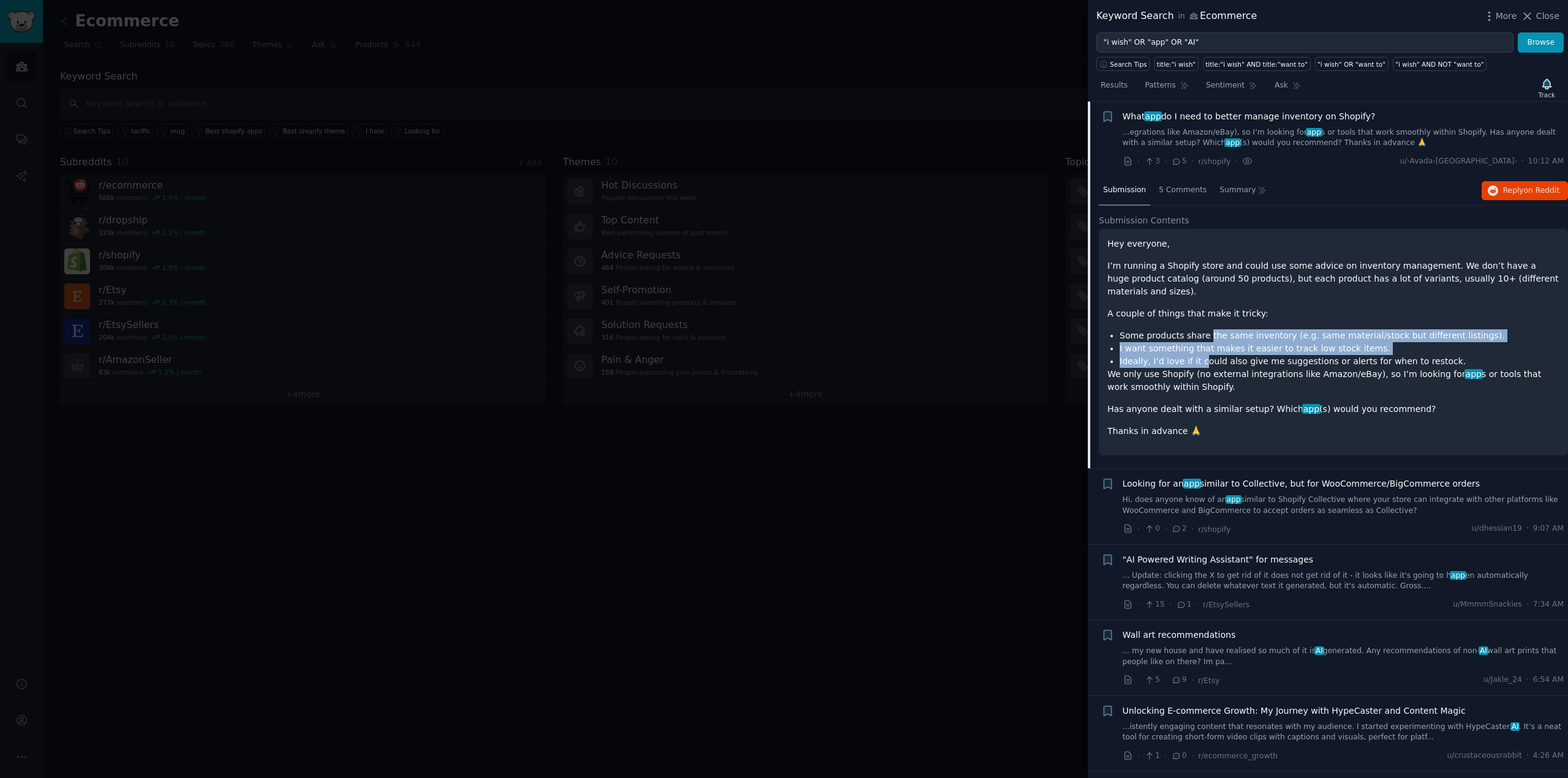
drag, startPoint x: 1203, startPoint y: 326, endPoint x: 1195, endPoint y: 346, distance: 21.5
click at [1195, 346] on ul "Some products share the same inventory (e.g. same material/stock but different …" at bounding box center [1333, 348] width 452 height 39
click at [1226, 355] on li "Ideally, I’d love if it could also give me suggestions or alerts for when to re…" at bounding box center [1339, 361] width 439 height 13
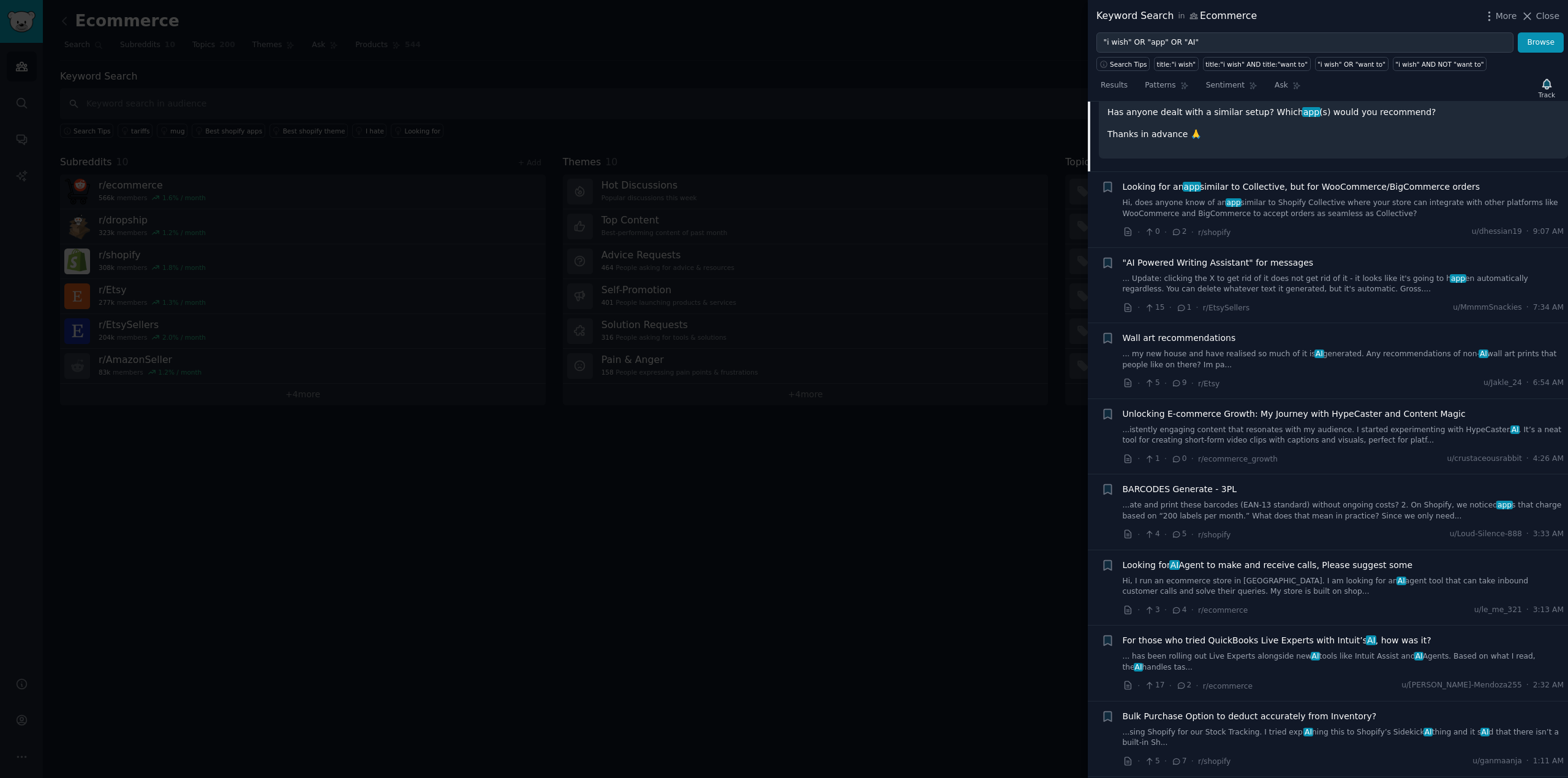
scroll to position [779, 0]
